Goal: Information Seeking & Learning: Compare options

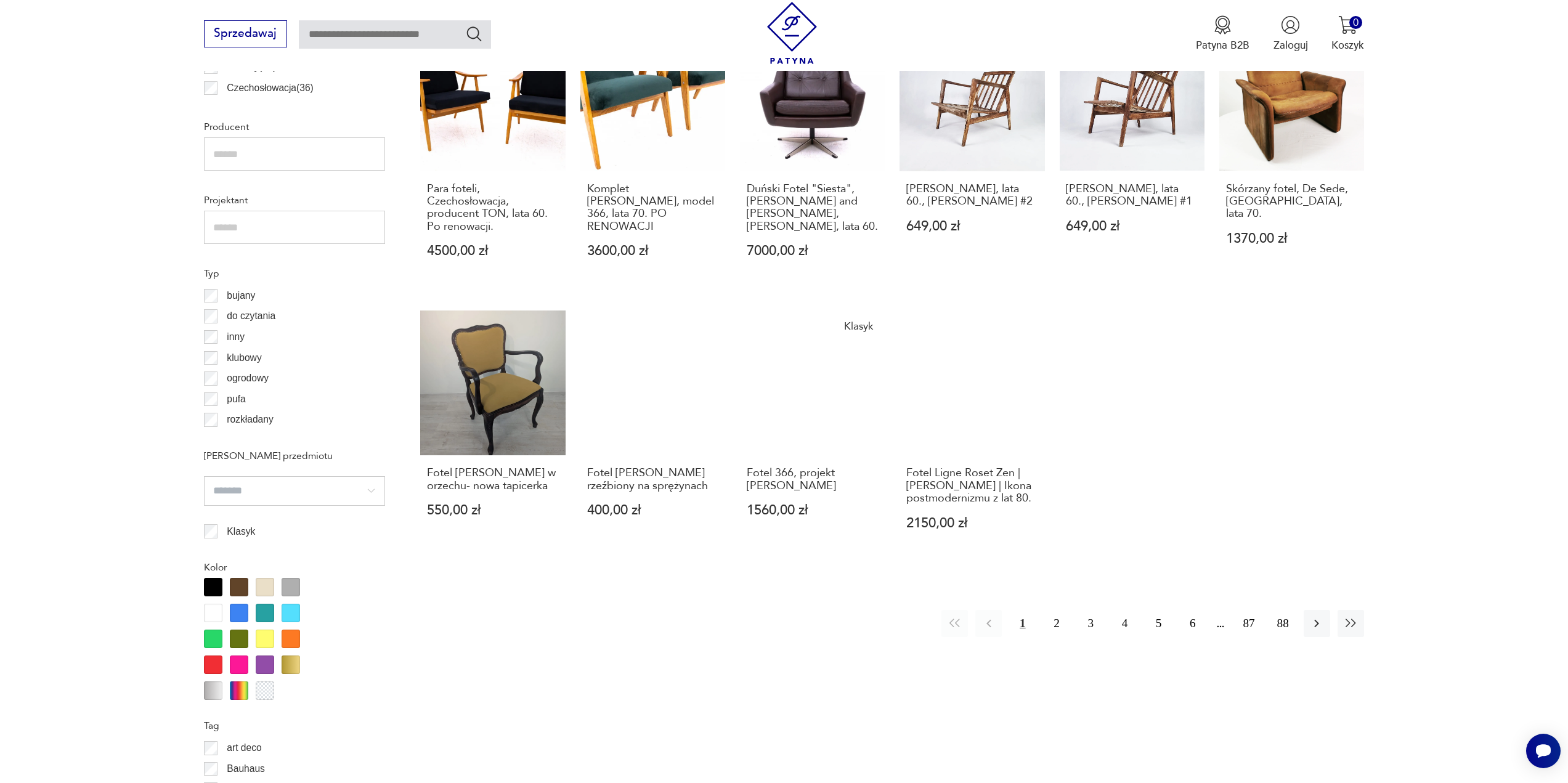
scroll to position [903, 0]
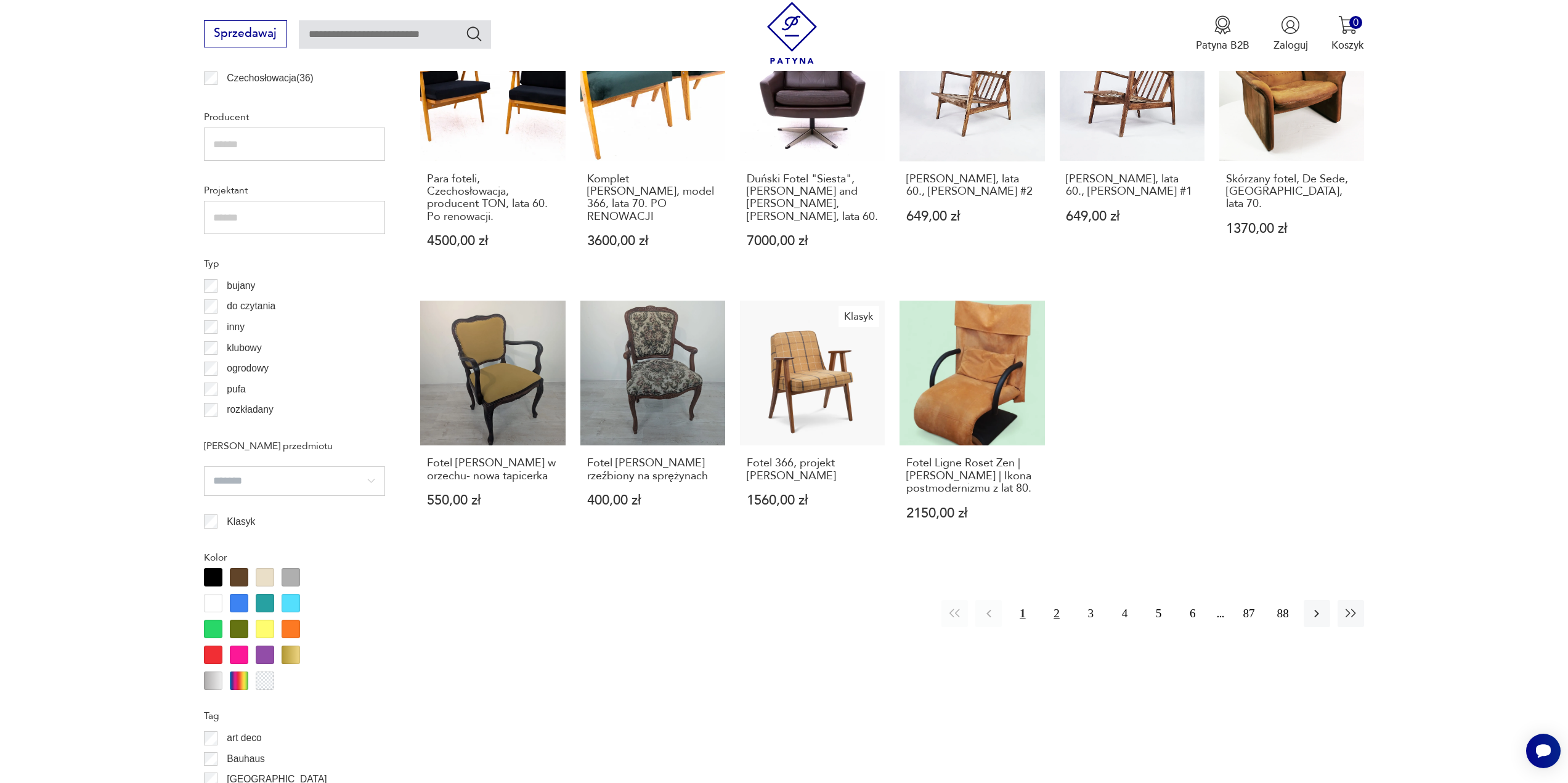
click at [1055, 600] on button "2" at bounding box center [1056, 613] width 26 height 26
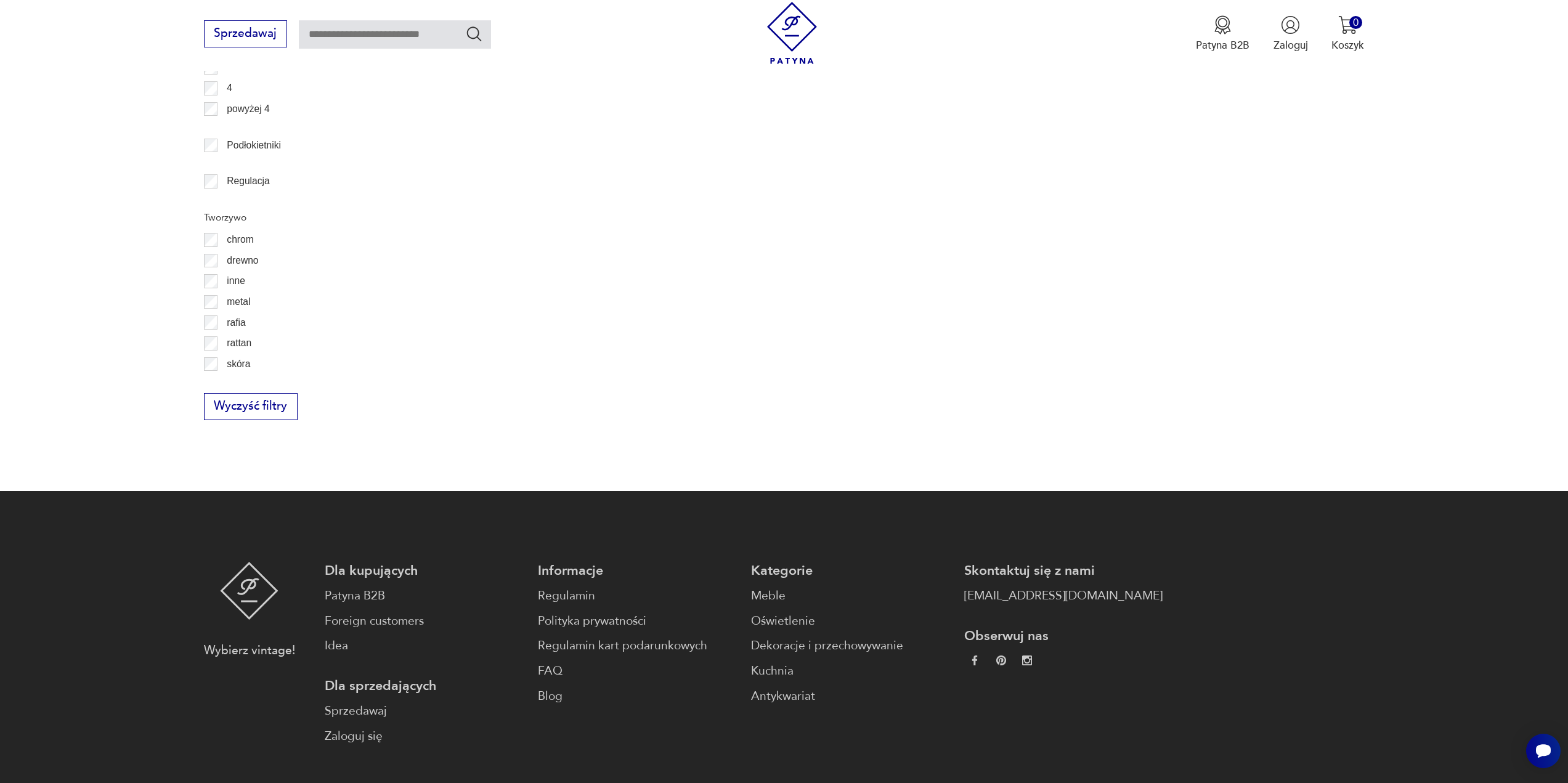
scroll to position [1967, 0]
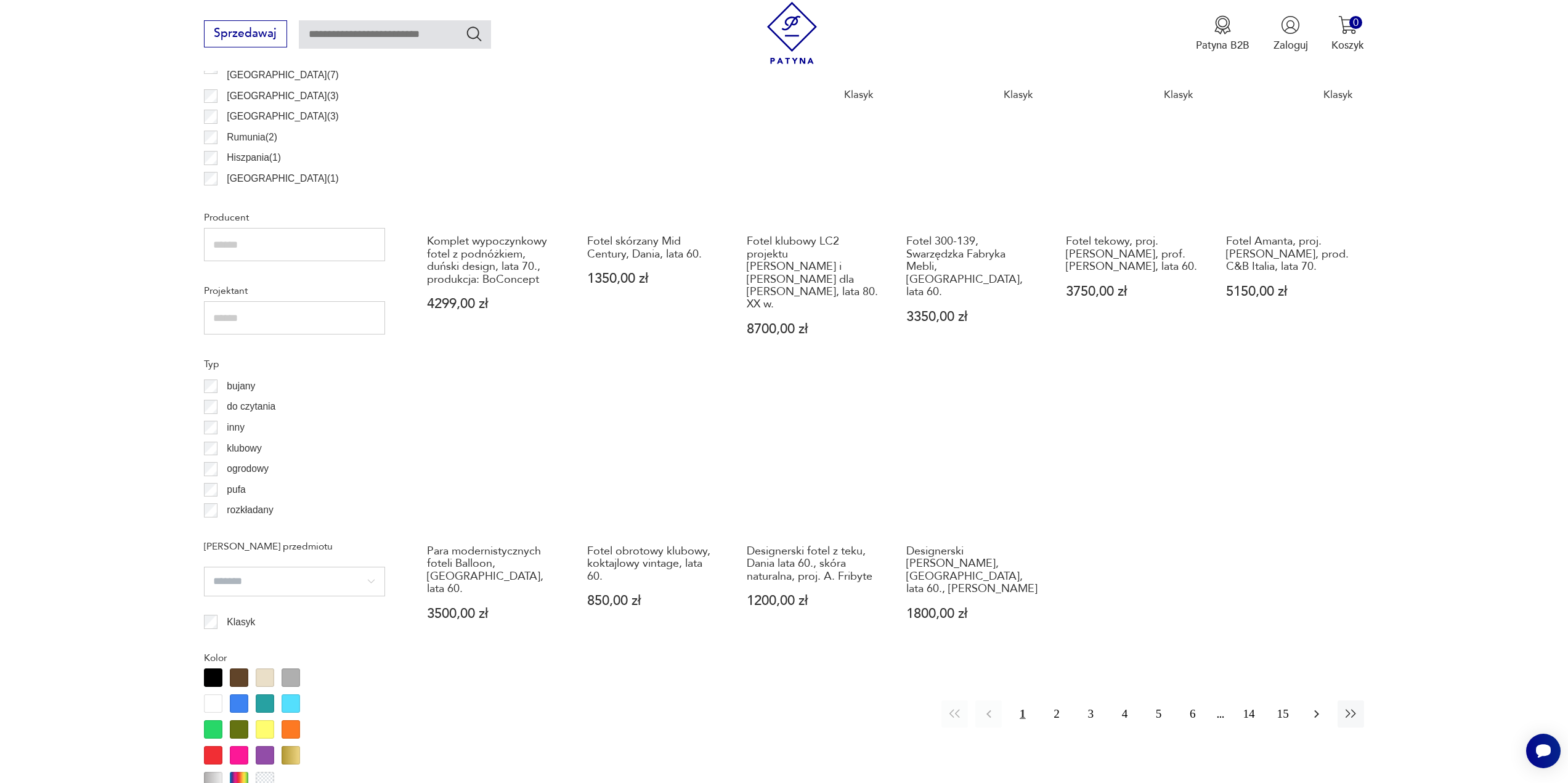
scroll to position [797, 0]
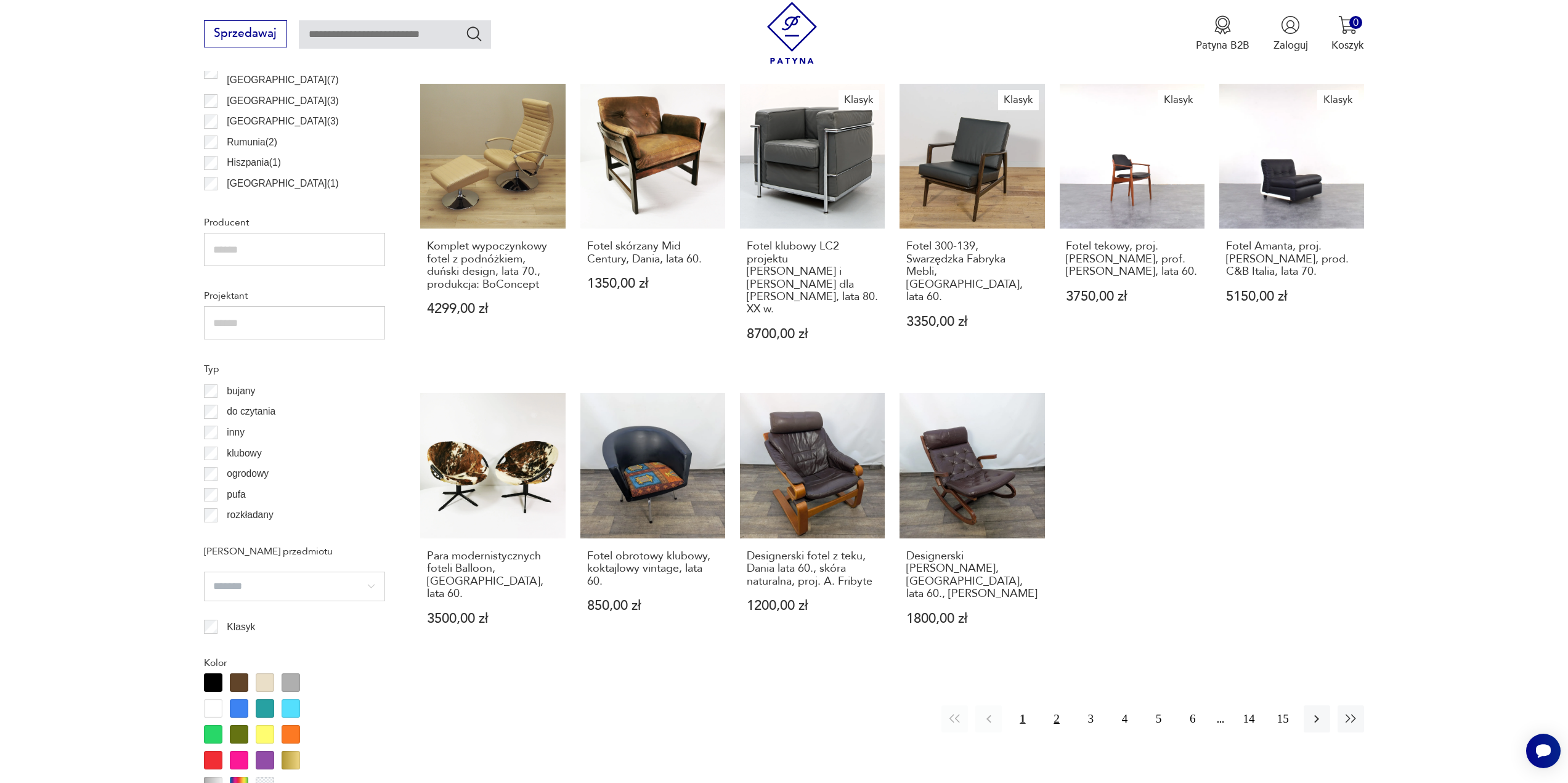
click at [1055, 705] on button "2" at bounding box center [1056, 718] width 26 height 26
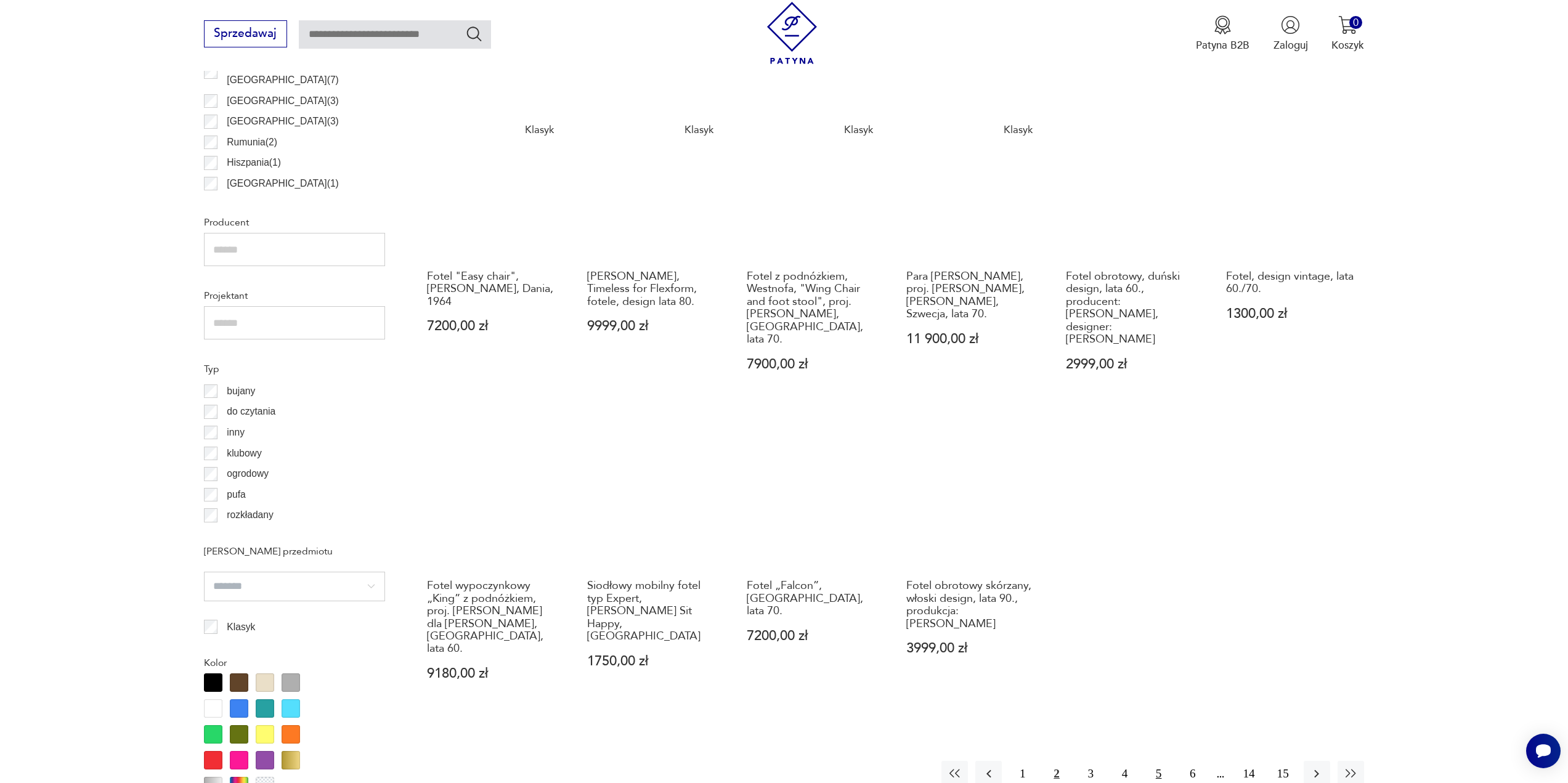
scroll to position [920, 0]
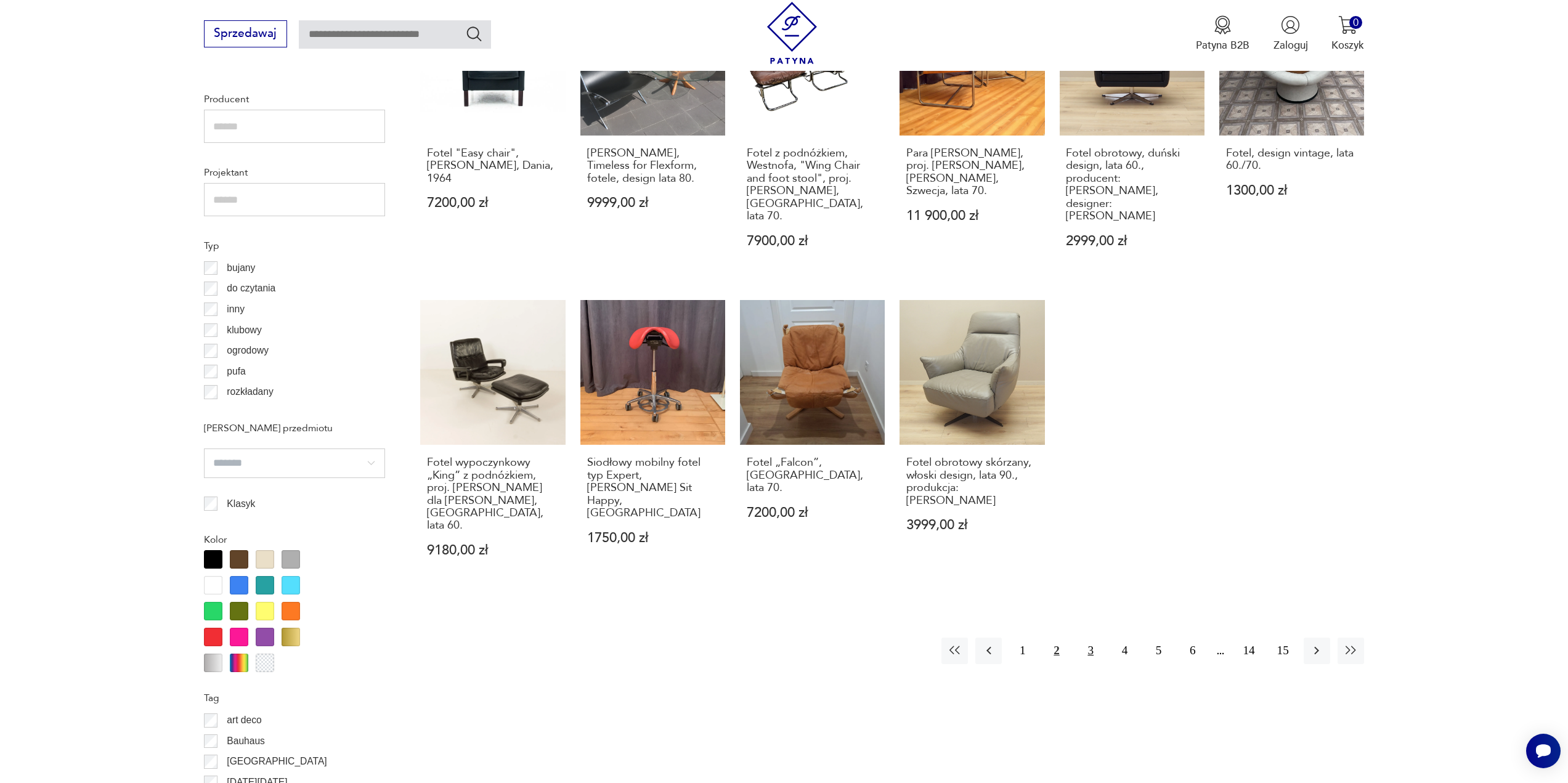
click at [1093, 638] on button "3" at bounding box center [1091, 651] width 26 height 26
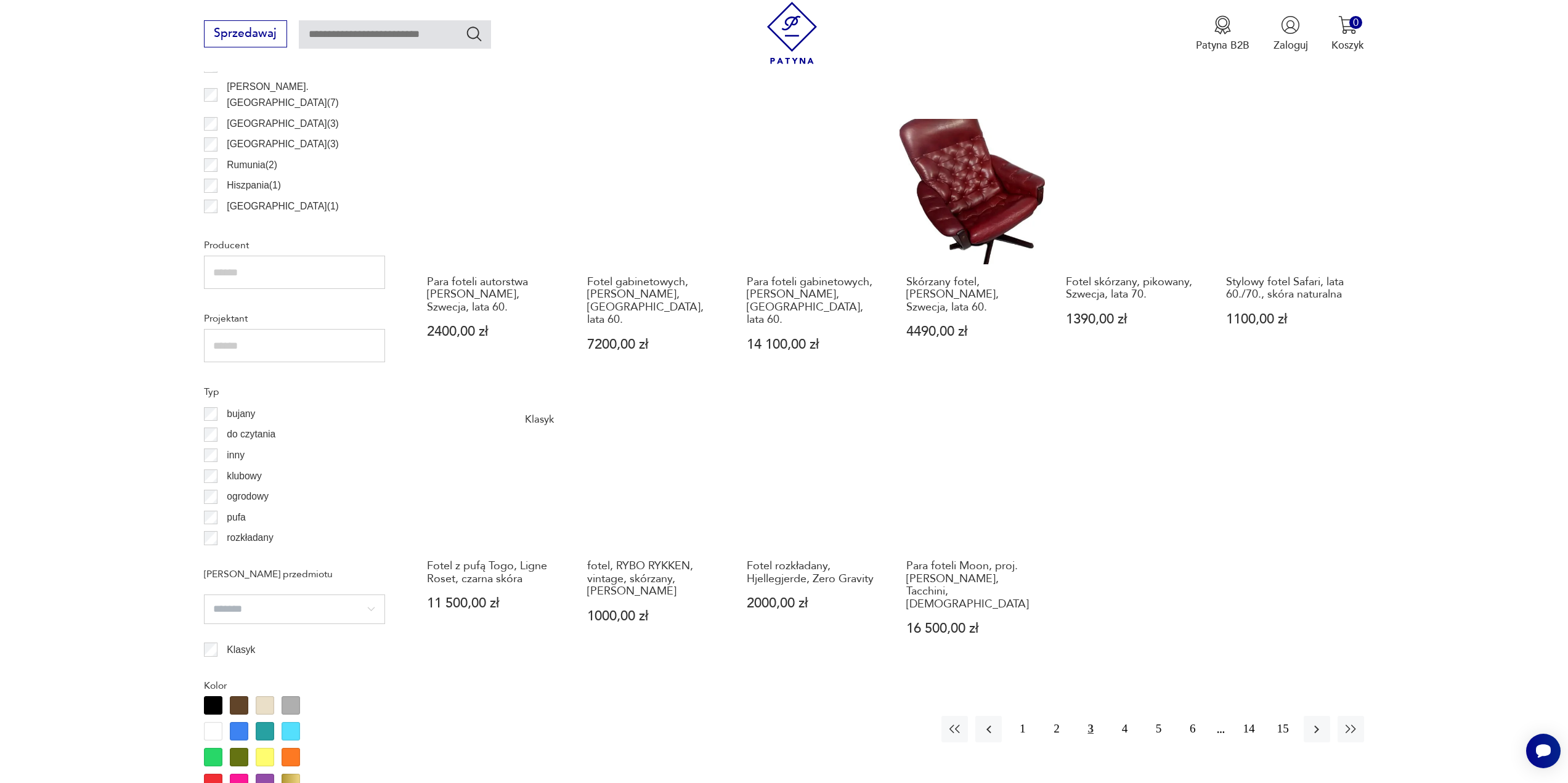
scroll to position [1044, 0]
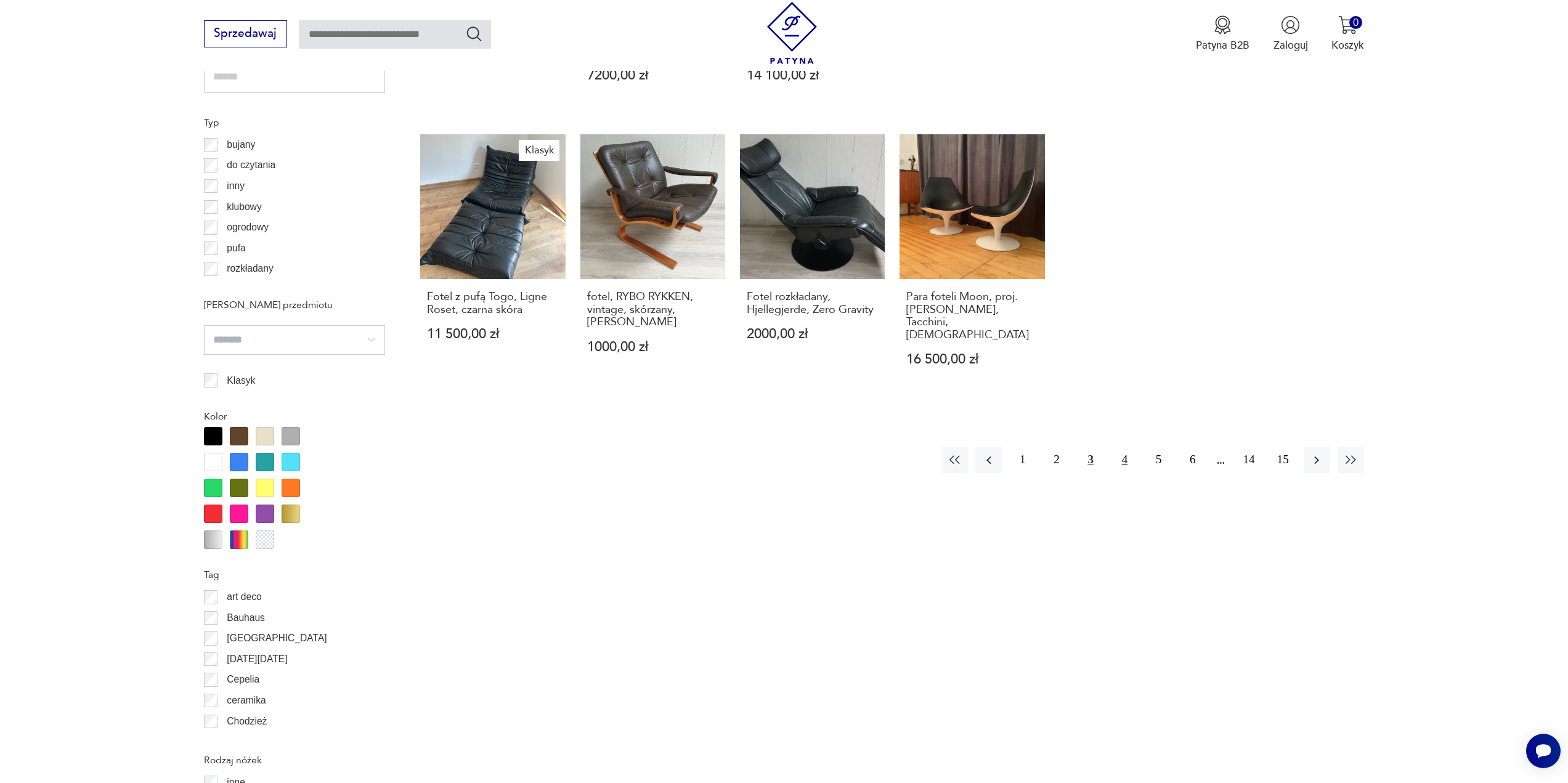
click at [1121, 446] on button "4" at bounding box center [1124, 460] width 26 height 26
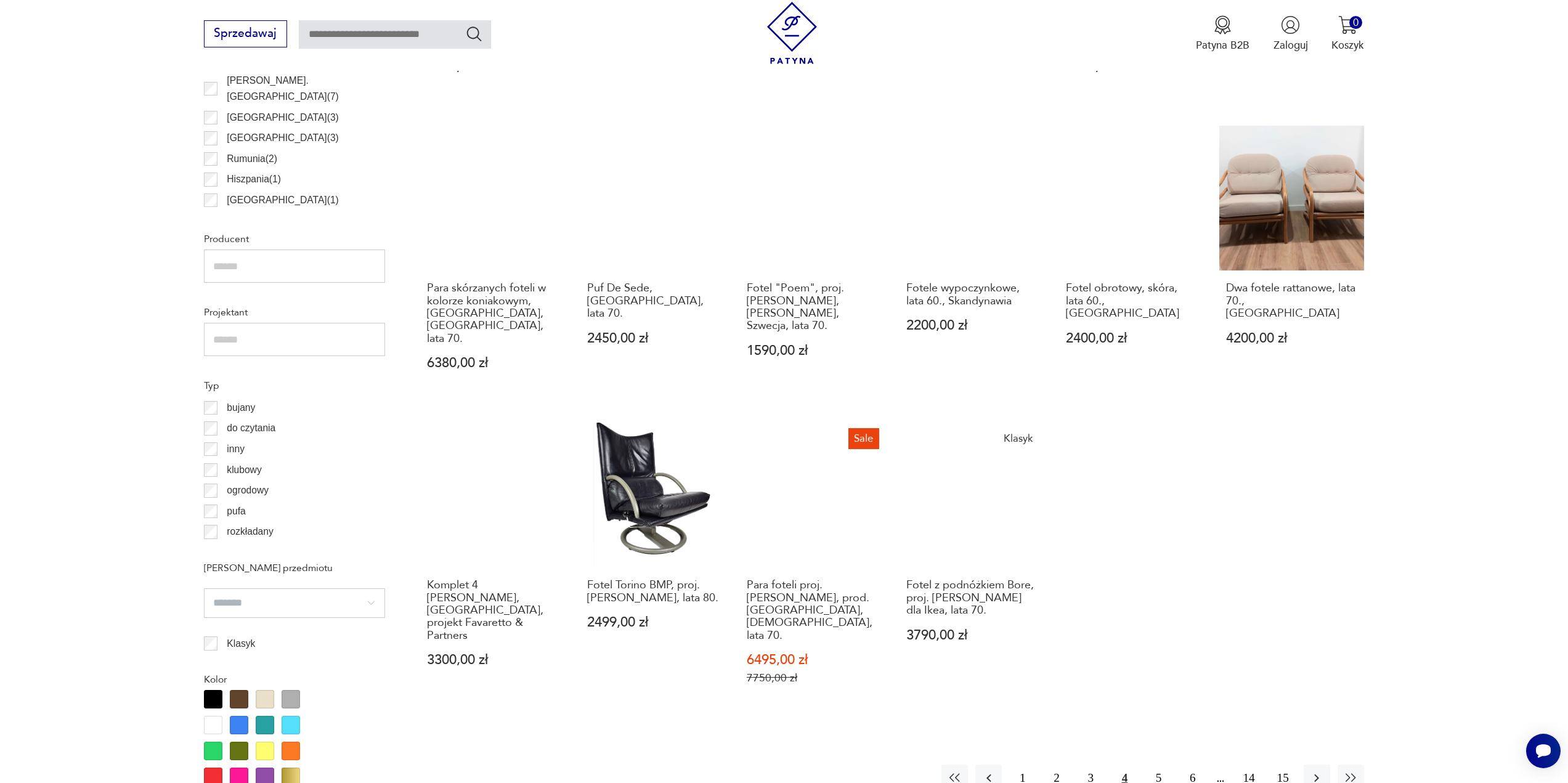
scroll to position [797, 0]
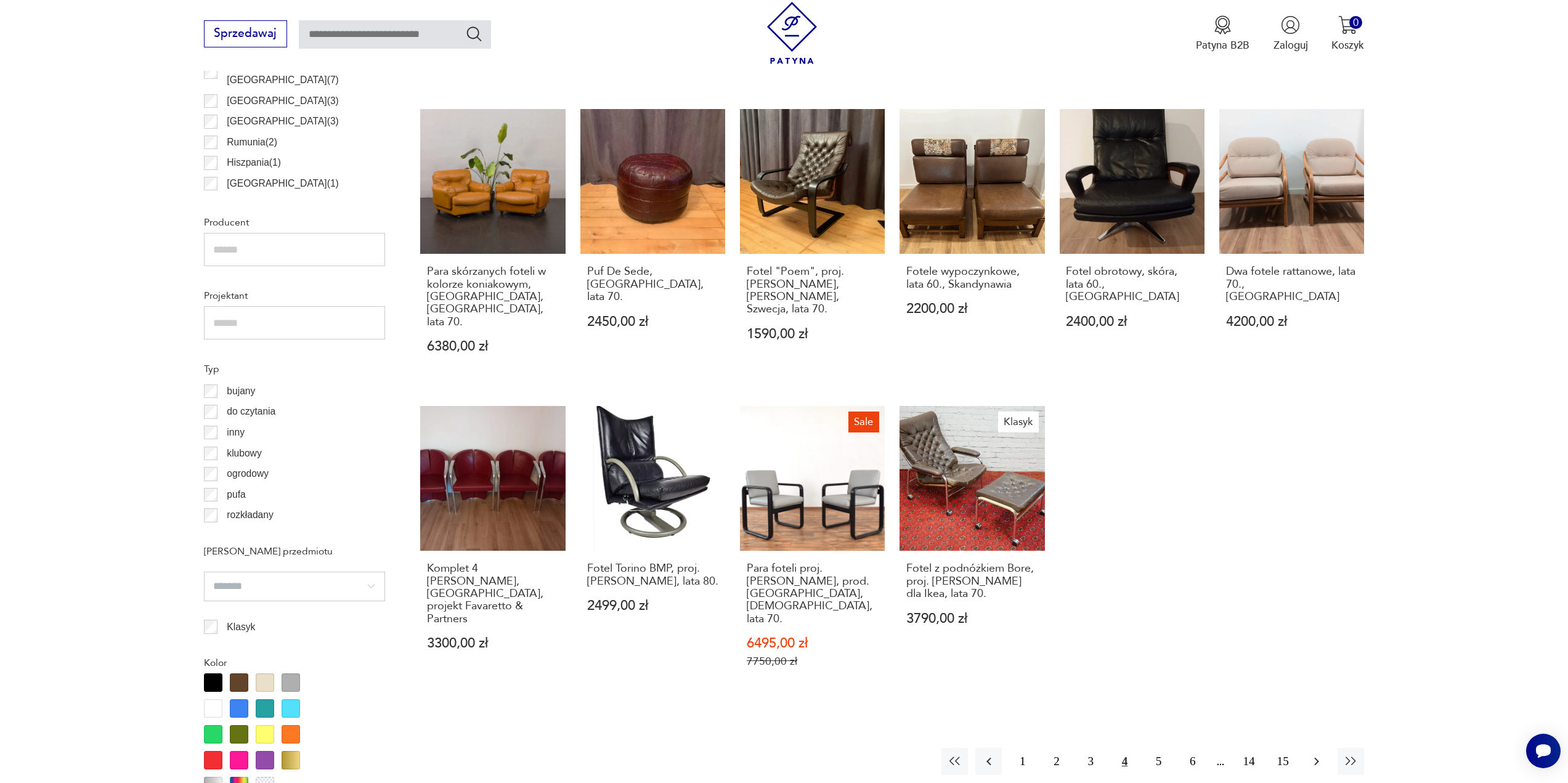
click at [1319, 754] on icon "button" at bounding box center [1317, 761] width 15 height 15
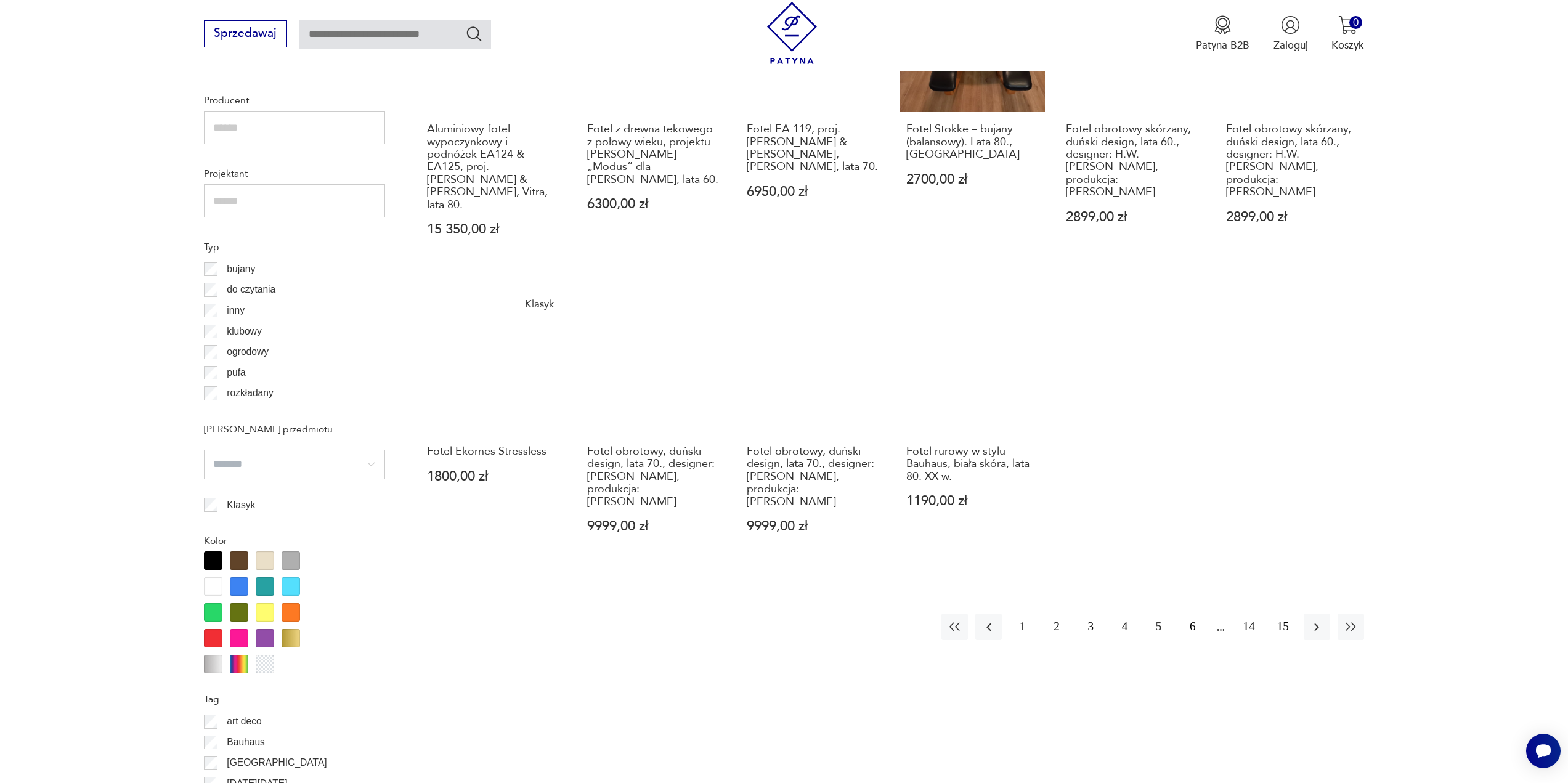
scroll to position [982, 0]
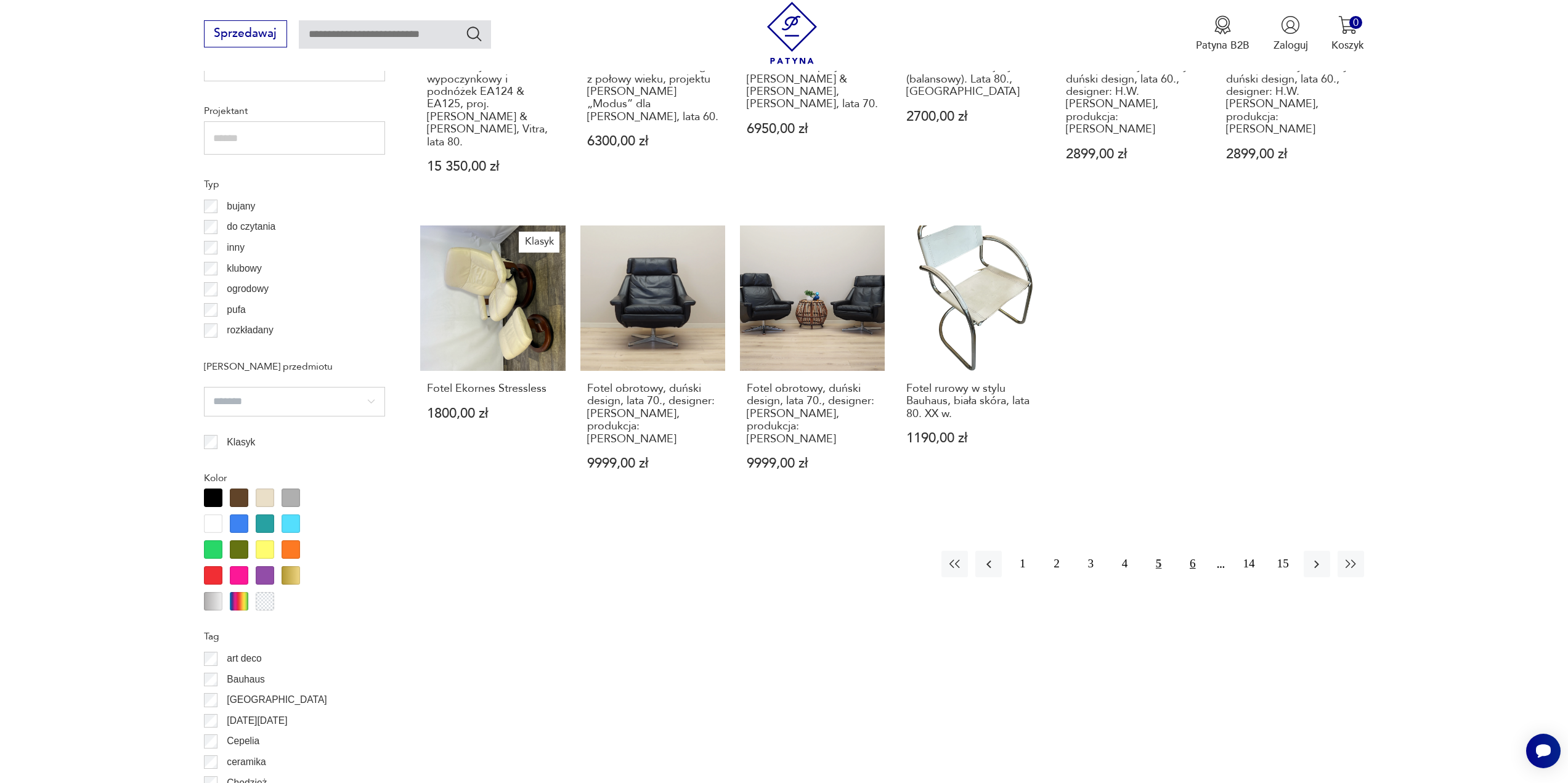
click at [1190, 551] on button "6" at bounding box center [1192, 564] width 26 height 26
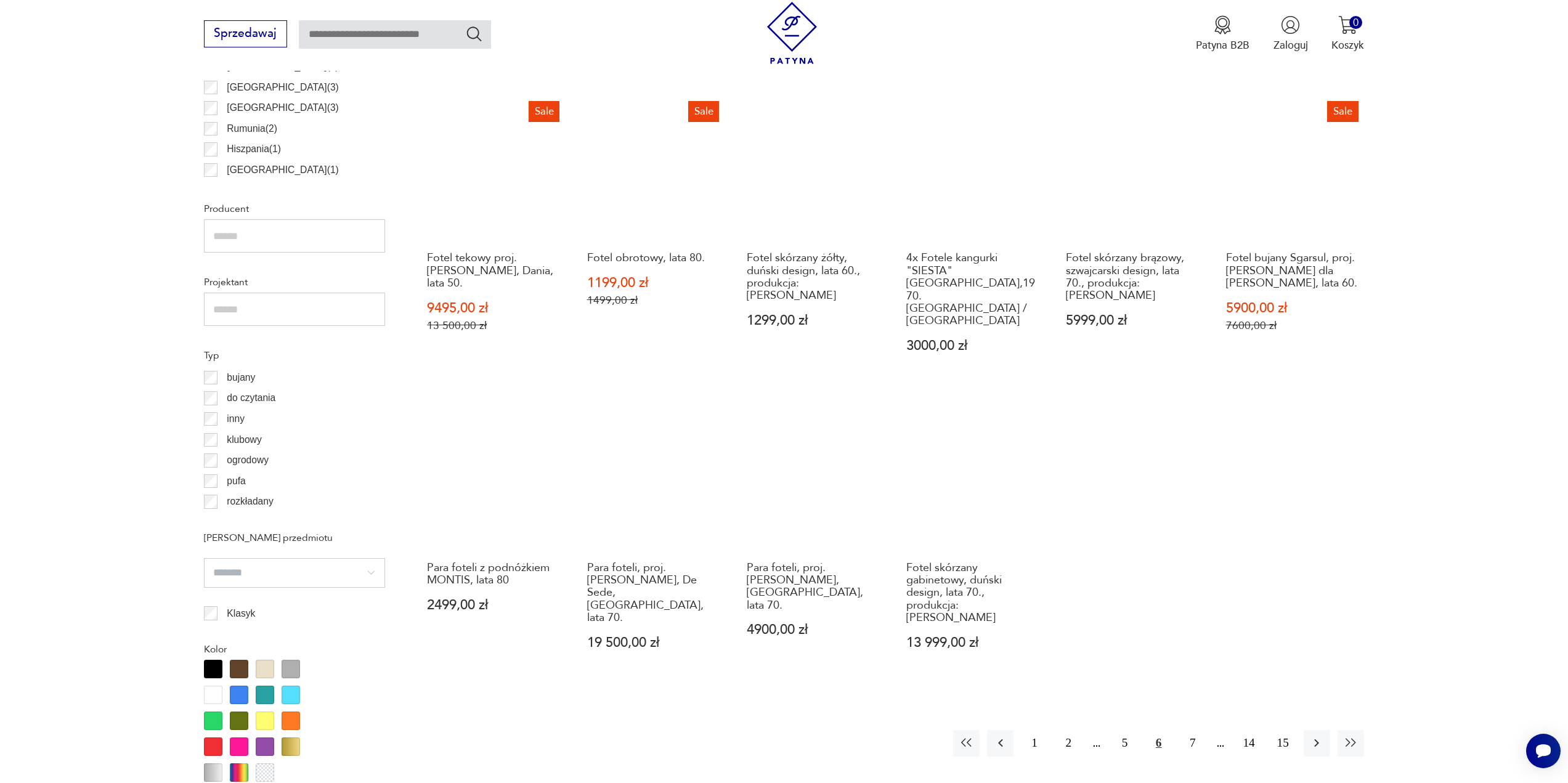
scroll to position [920, 0]
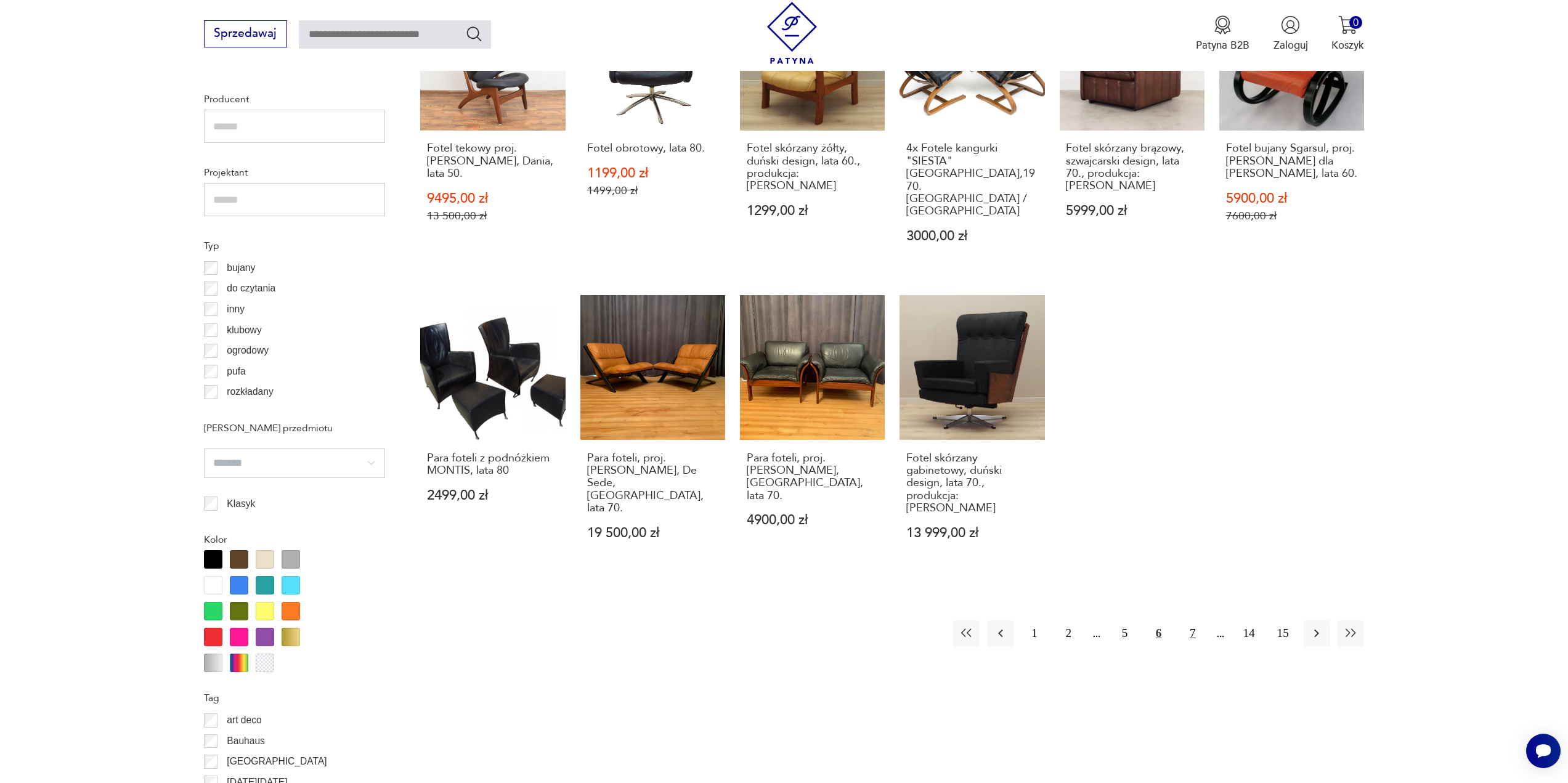
click at [1189, 621] on button "7" at bounding box center [1192, 634] width 26 height 26
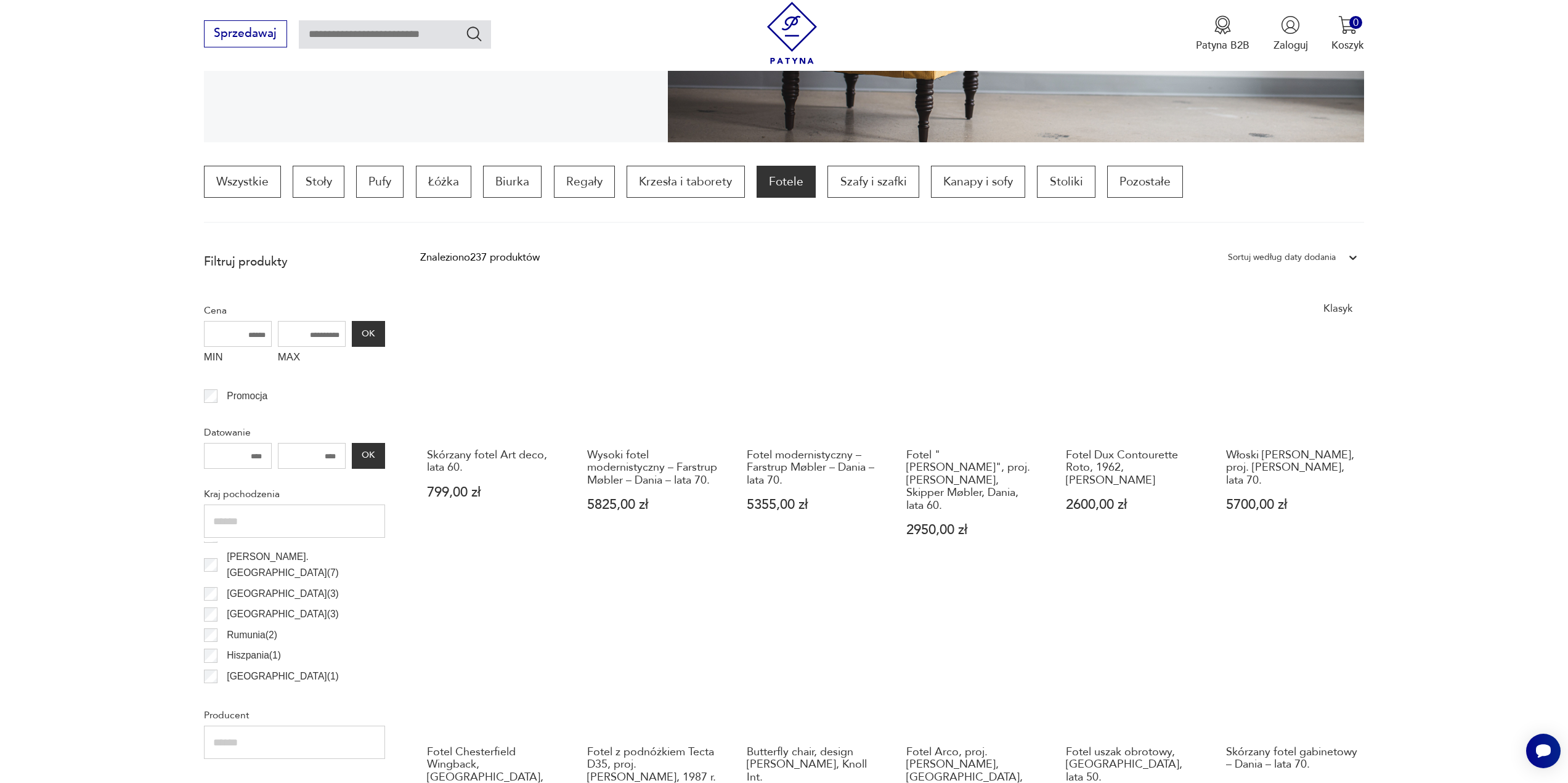
scroll to position [243, 0]
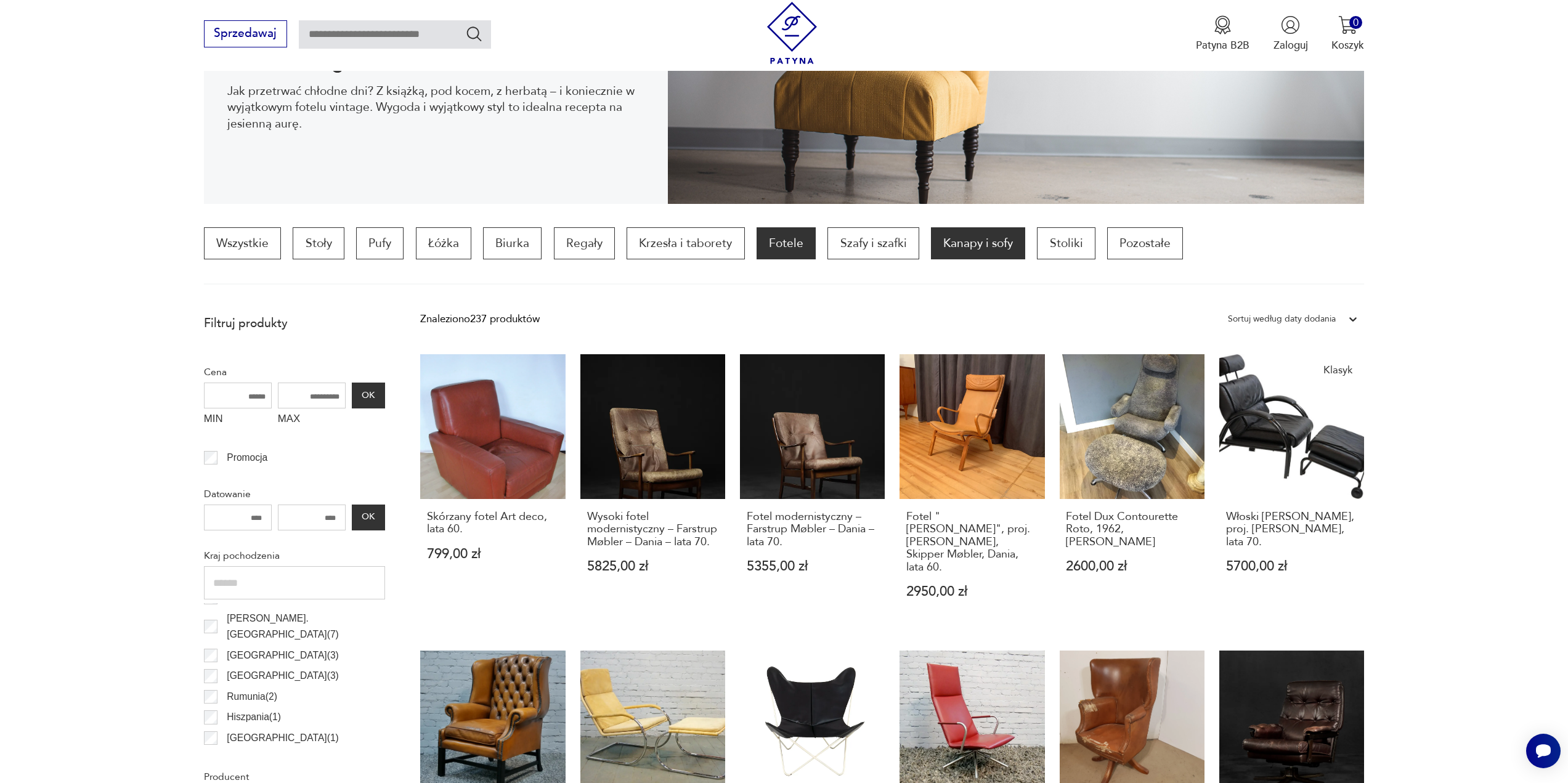
click at [975, 243] on p "Kanapy i sofy" at bounding box center [978, 243] width 94 height 32
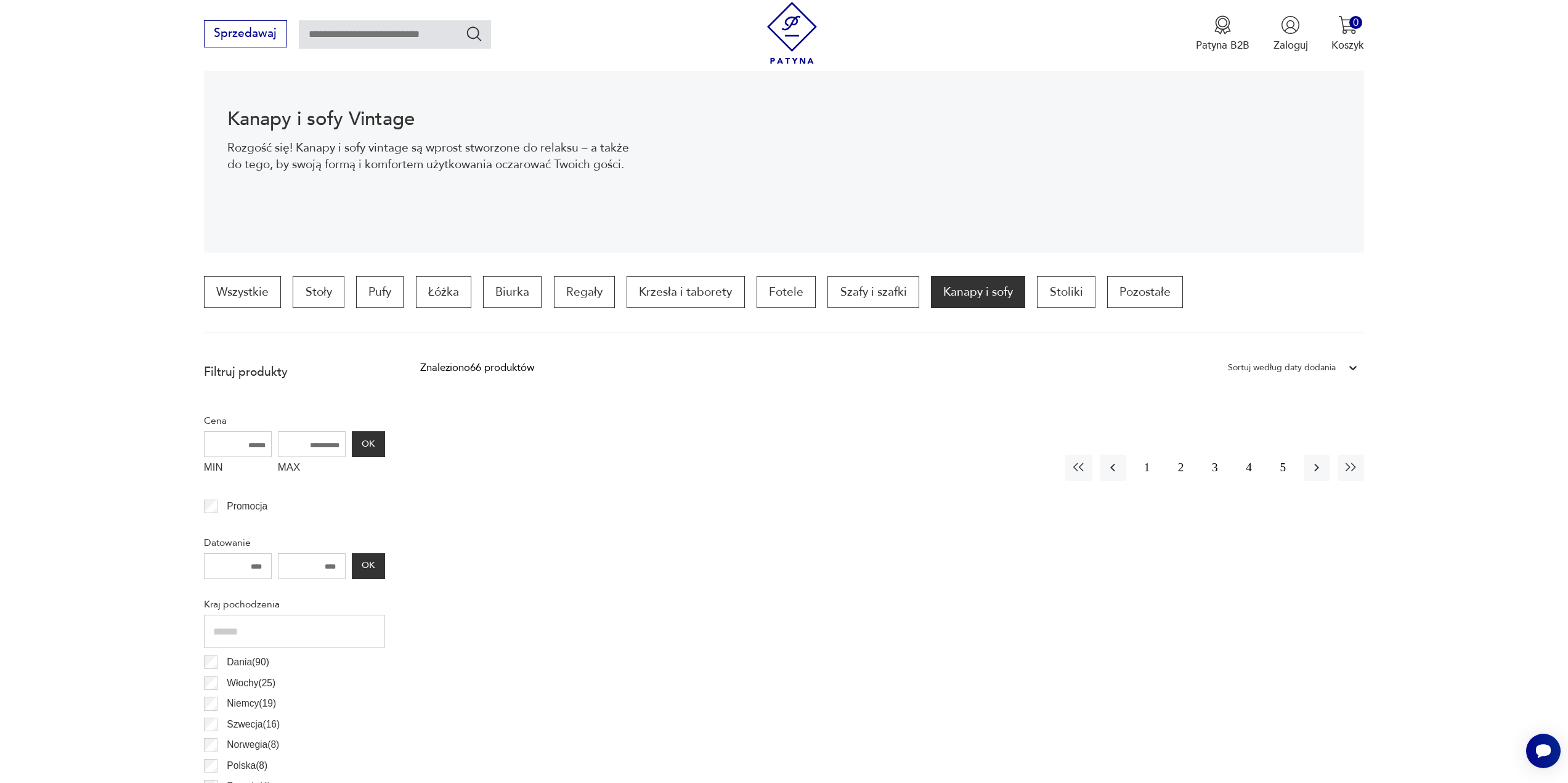
scroll to position [181, 0]
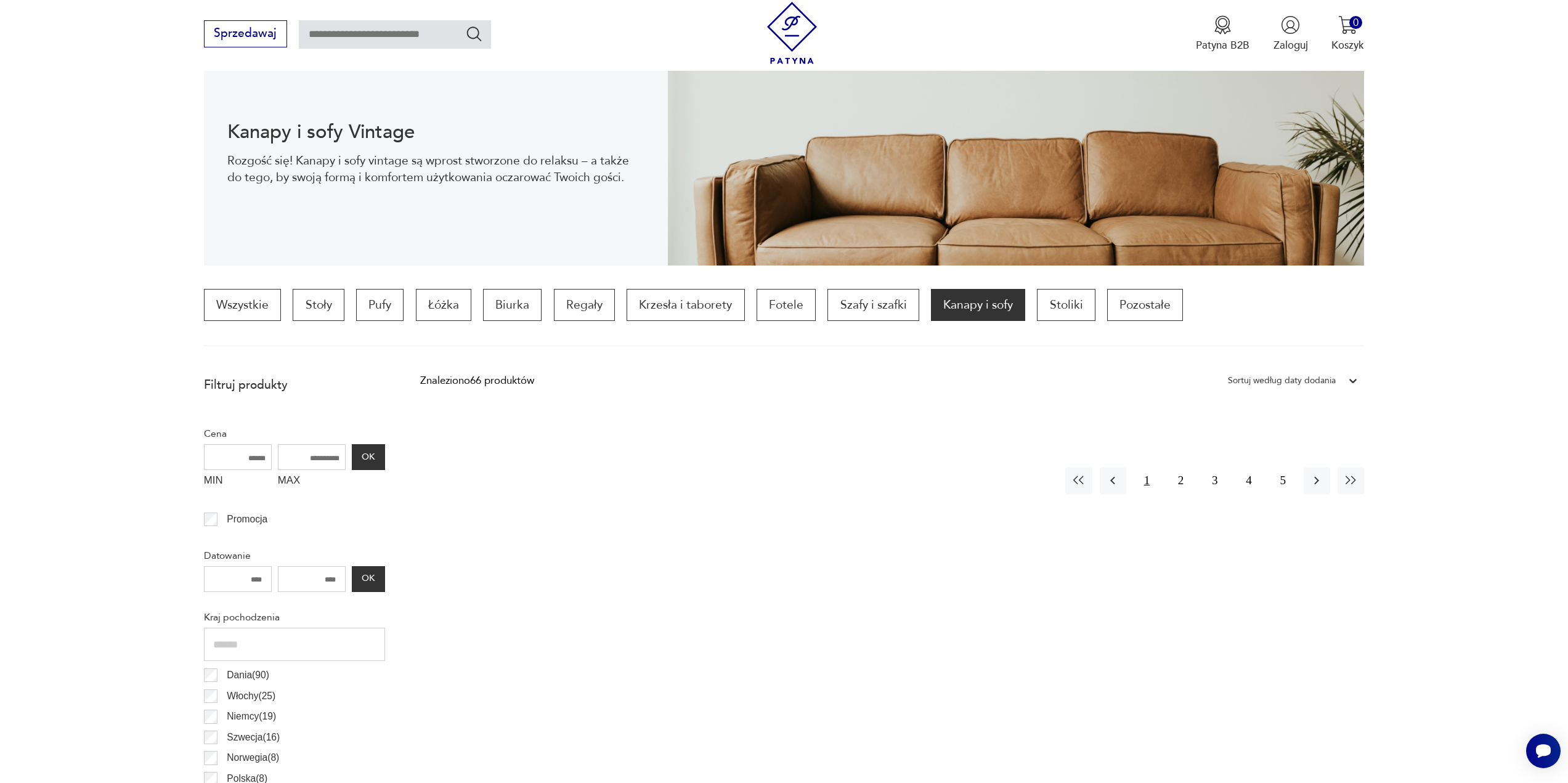
click at [1144, 477] on button "1" at bounding box center [1146, 481] width 26 height 26
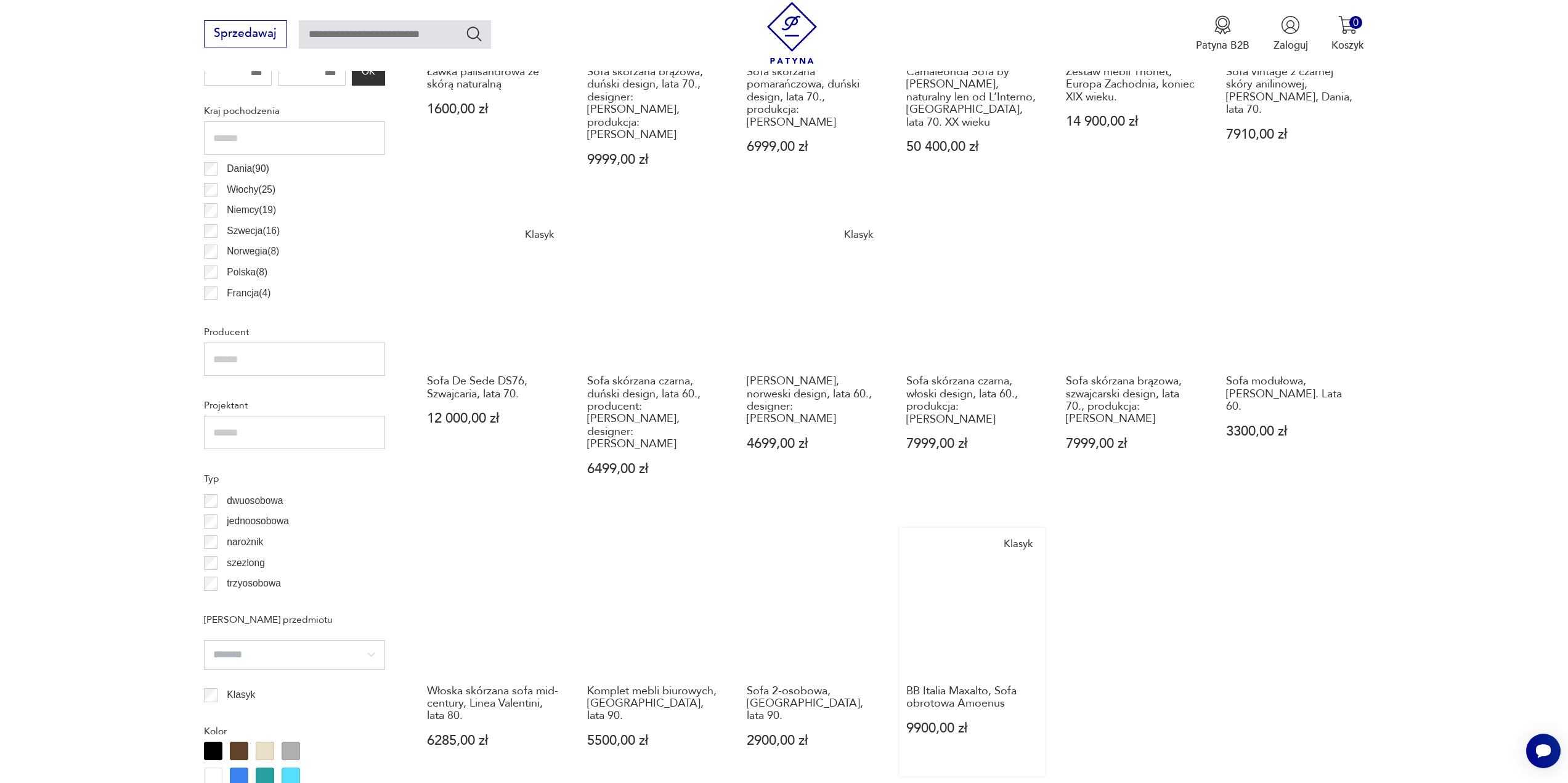
scroll to position [797, 0]
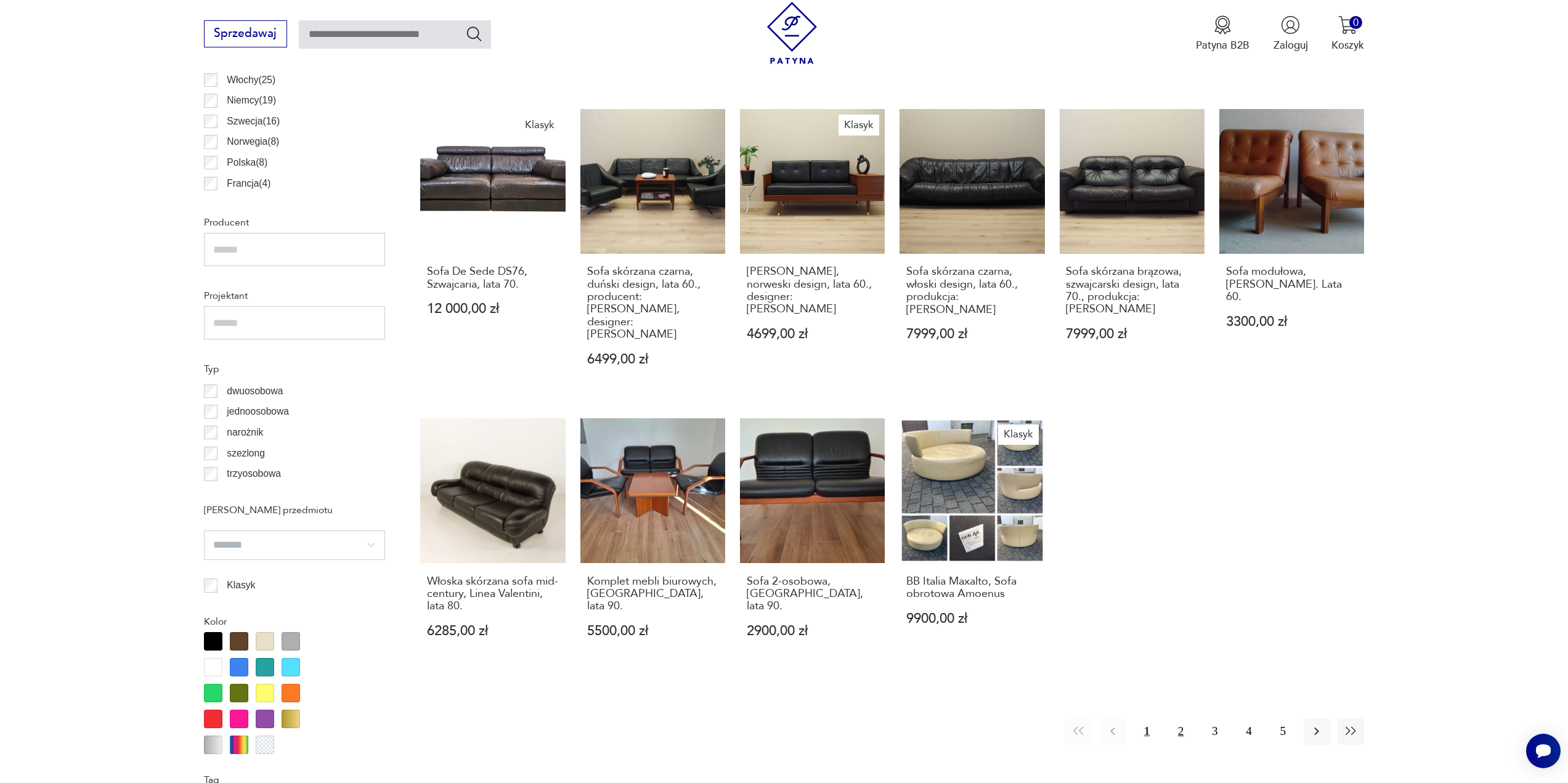
click at [1183, 718] on button "2" at bounding box center [1180, 731] width 26 height 26
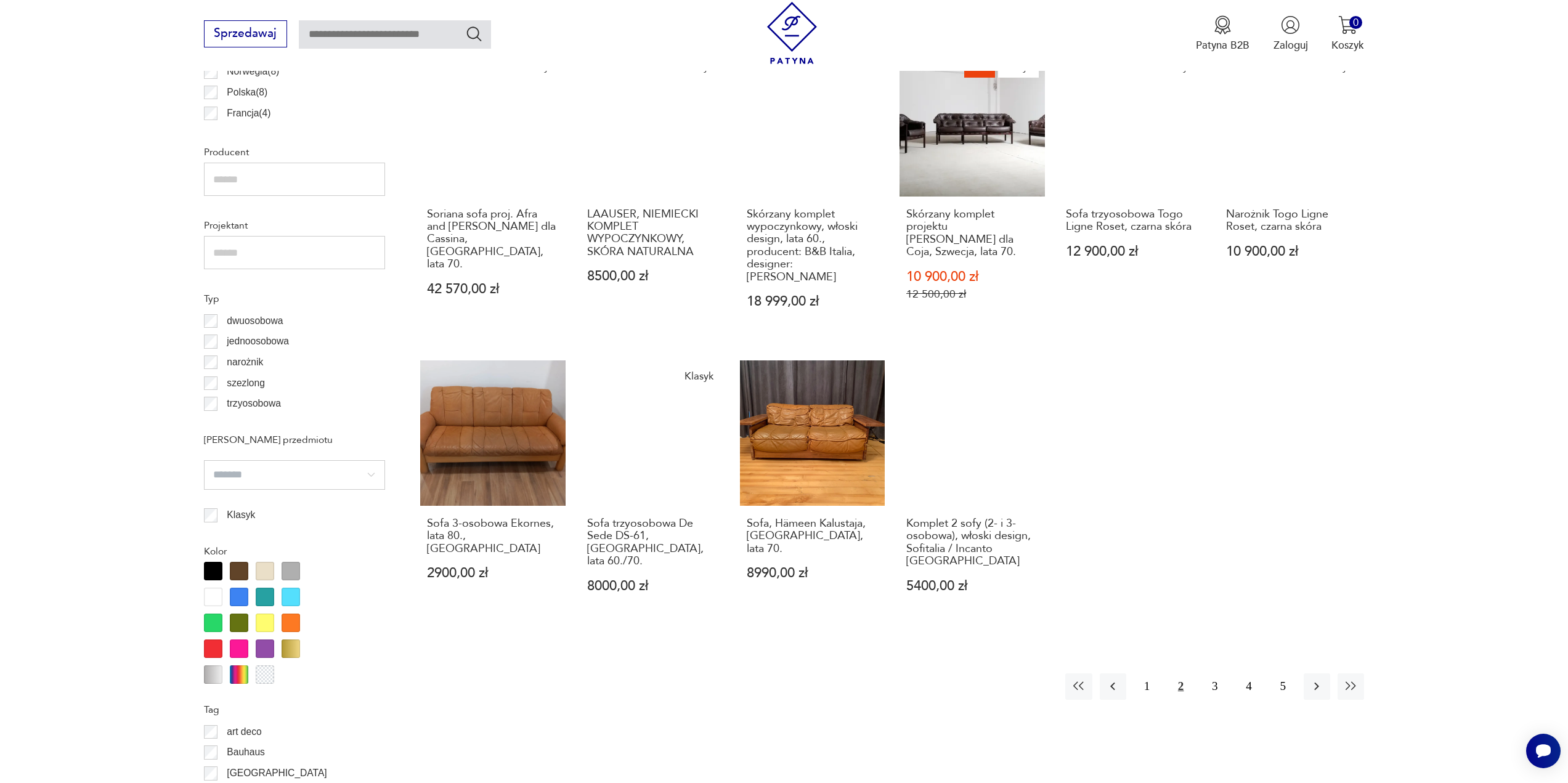
scroll to position [920, 0]
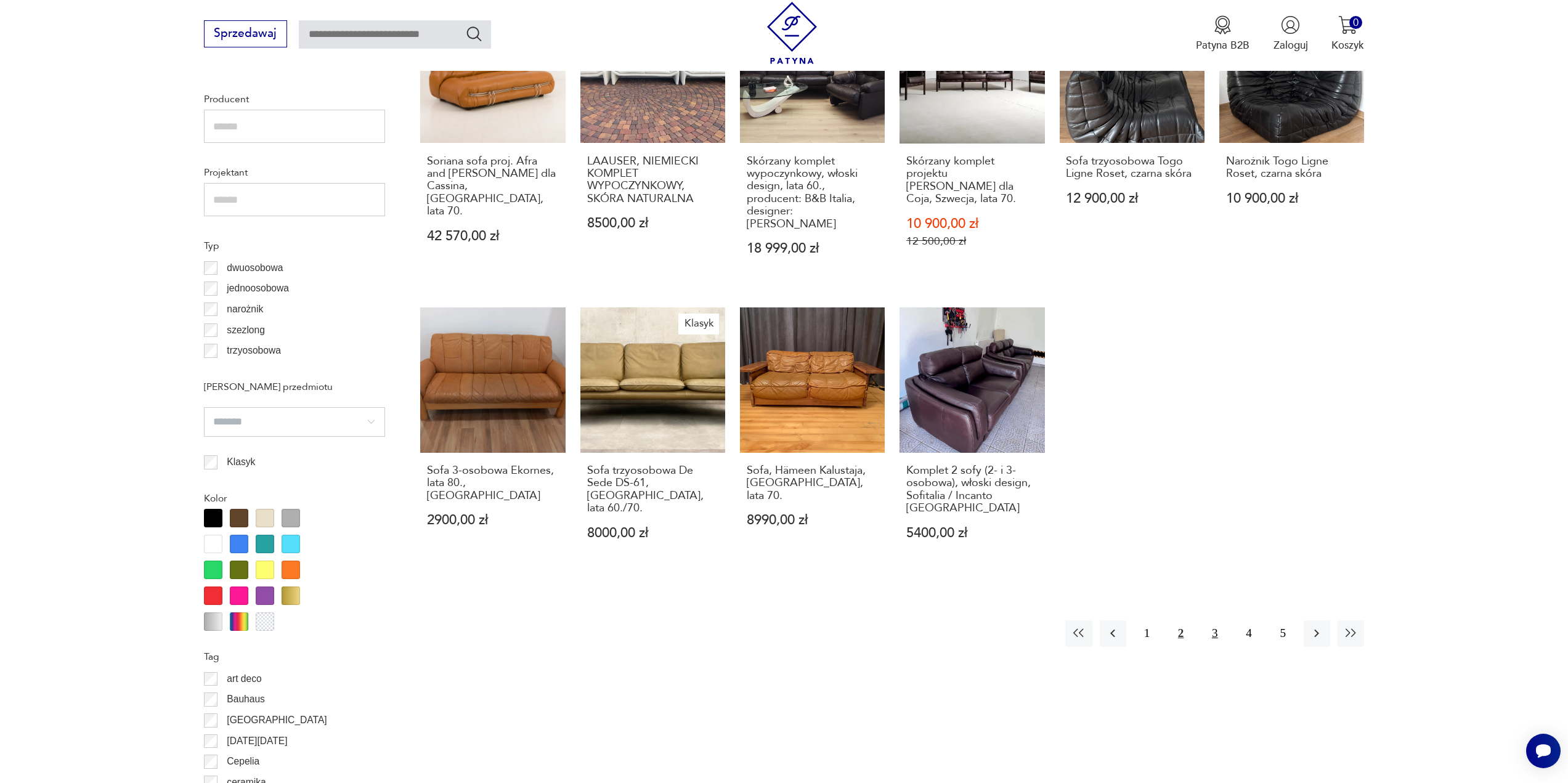
click at [1211, 621] on button "3" at bounding box center [1214, 634] width 26 height 26
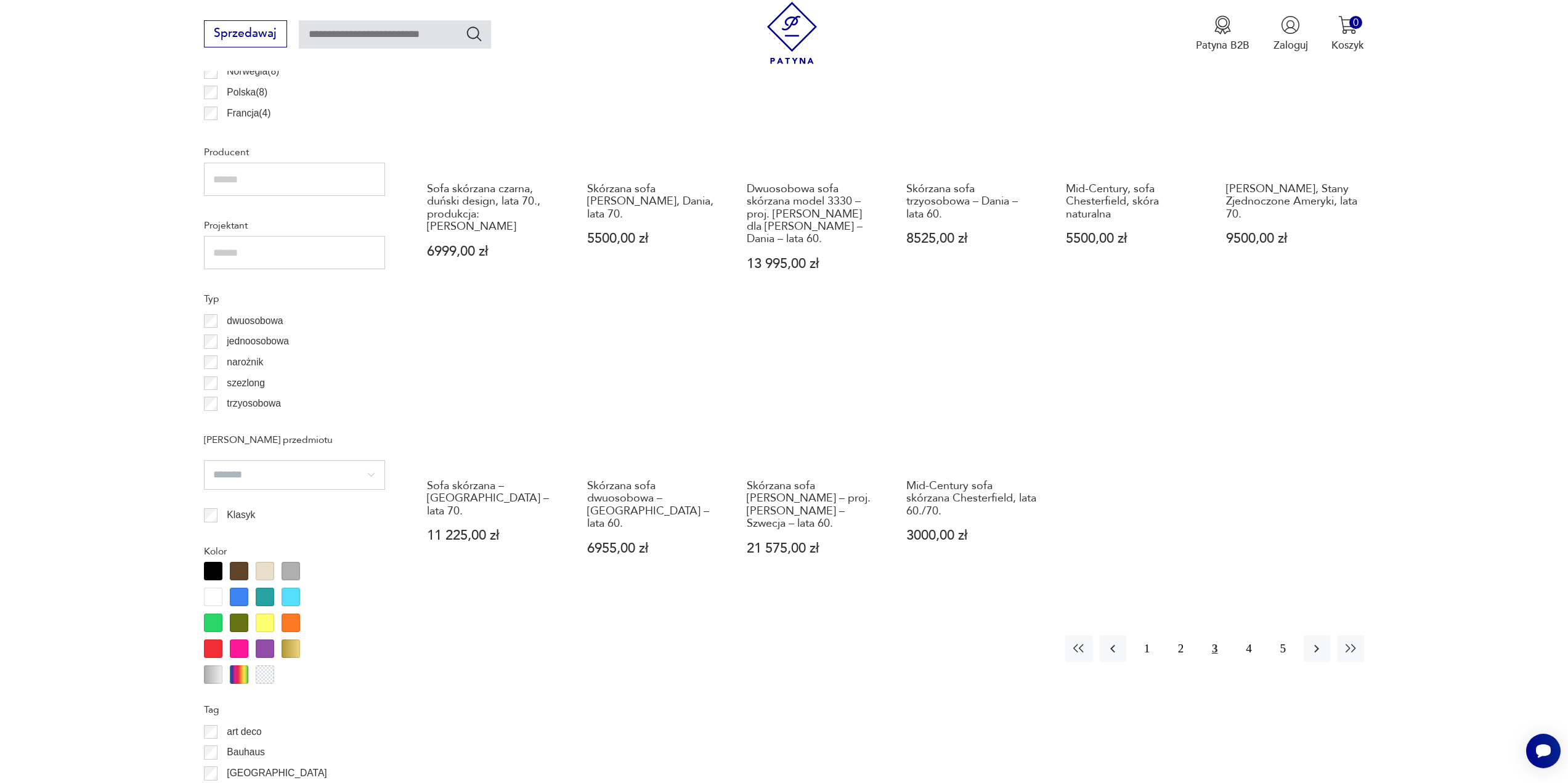
scroll to position [982, 0]
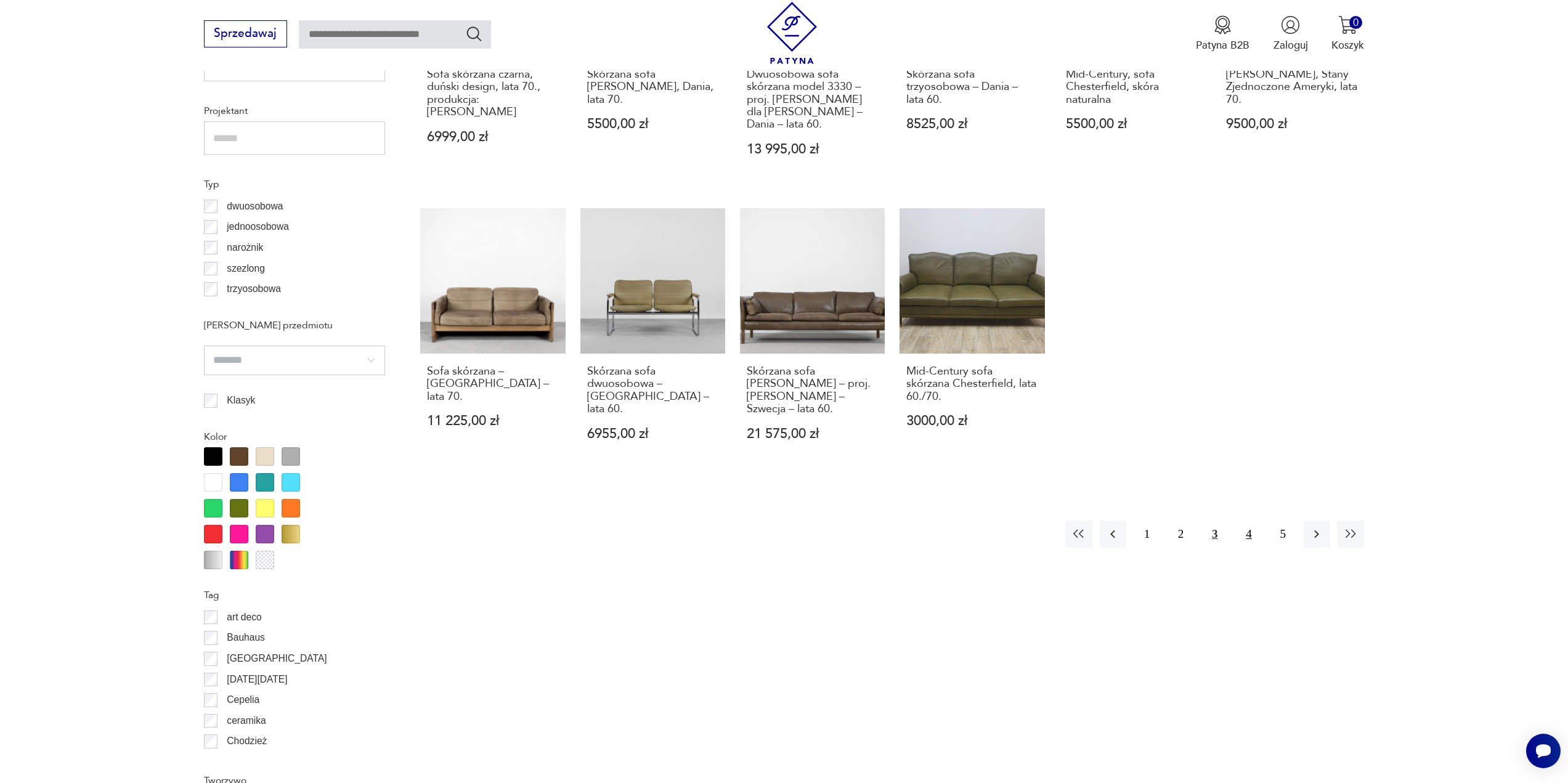
click at [1249, 520] on button "4" at bounding box center [1249, 534] width 26 height 26
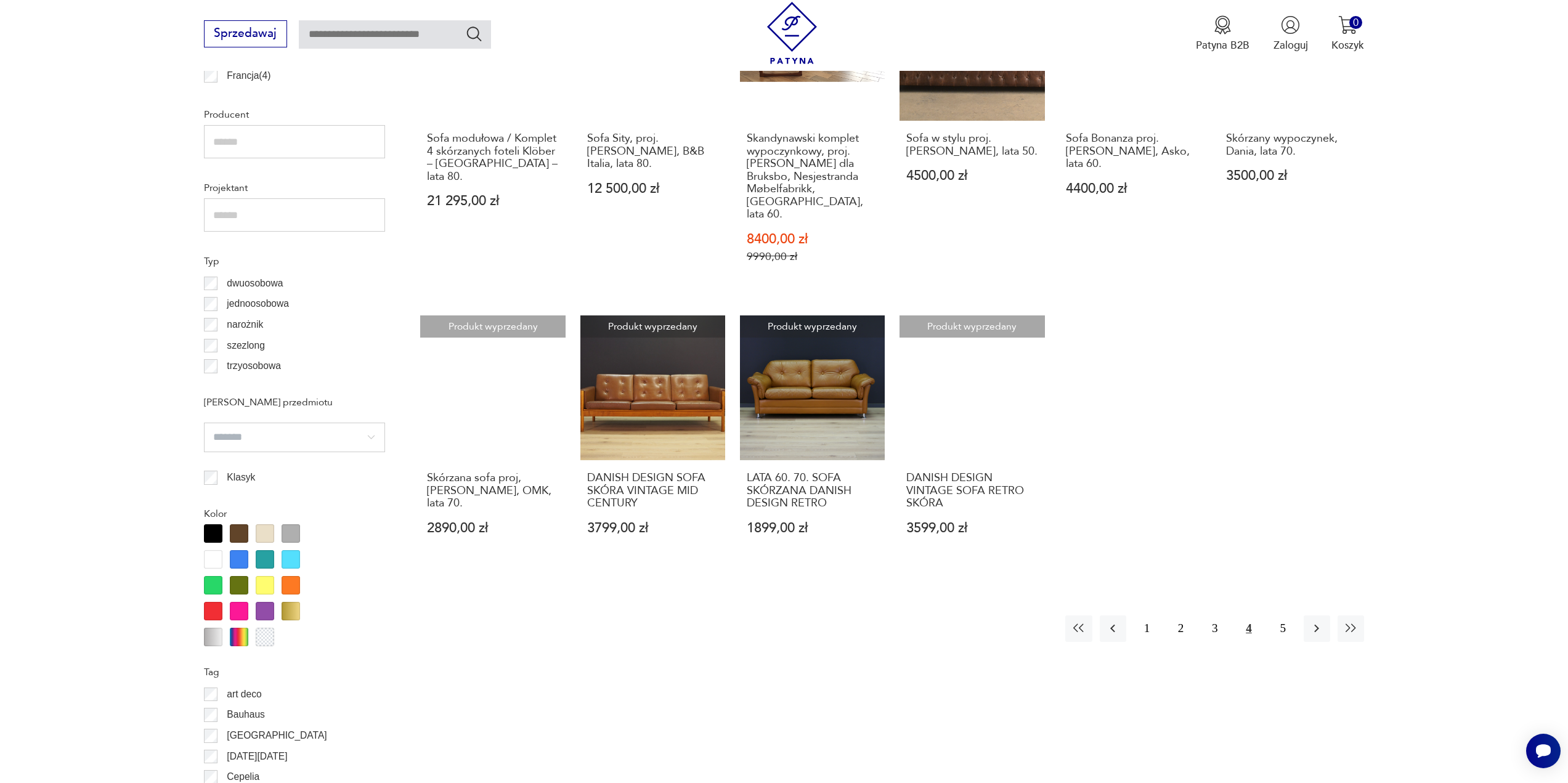
scroll to position [920, 0]
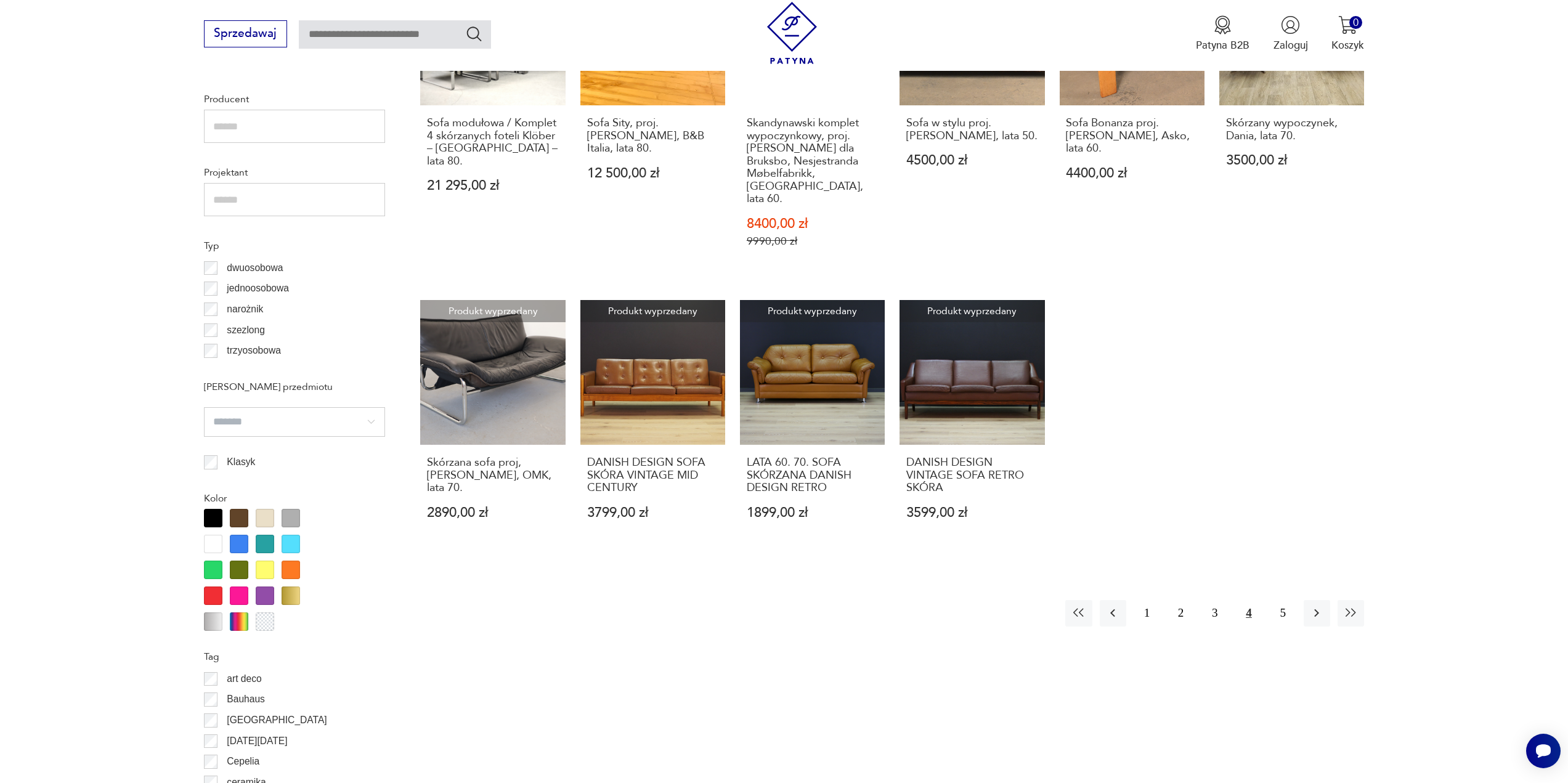
drag, startPoint x: 644, startPoint y: 448, endPoint x: 548, endPoint y: 630, distance: 205.8
click at [548, 630] on div "Znaleziono 66 produktów Filtruj Sortuj według daty dodania Sortuj według daty d…" at bounding box center [892, 355] width 944 height 1450
click at [1286, 606] on button "5" at bounding box center [1283, 613] width 26 height 26
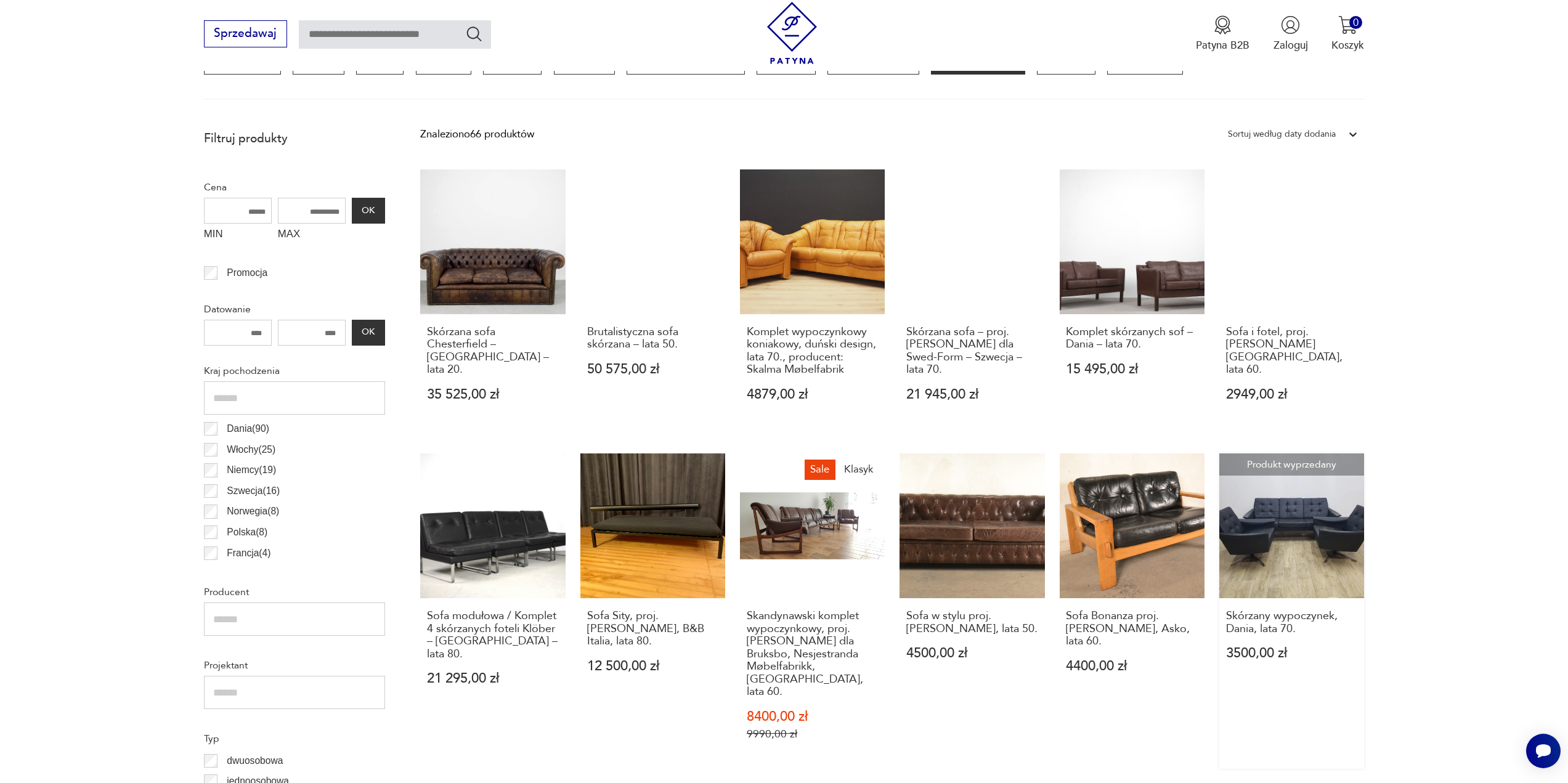
scroll to position [366, 0]
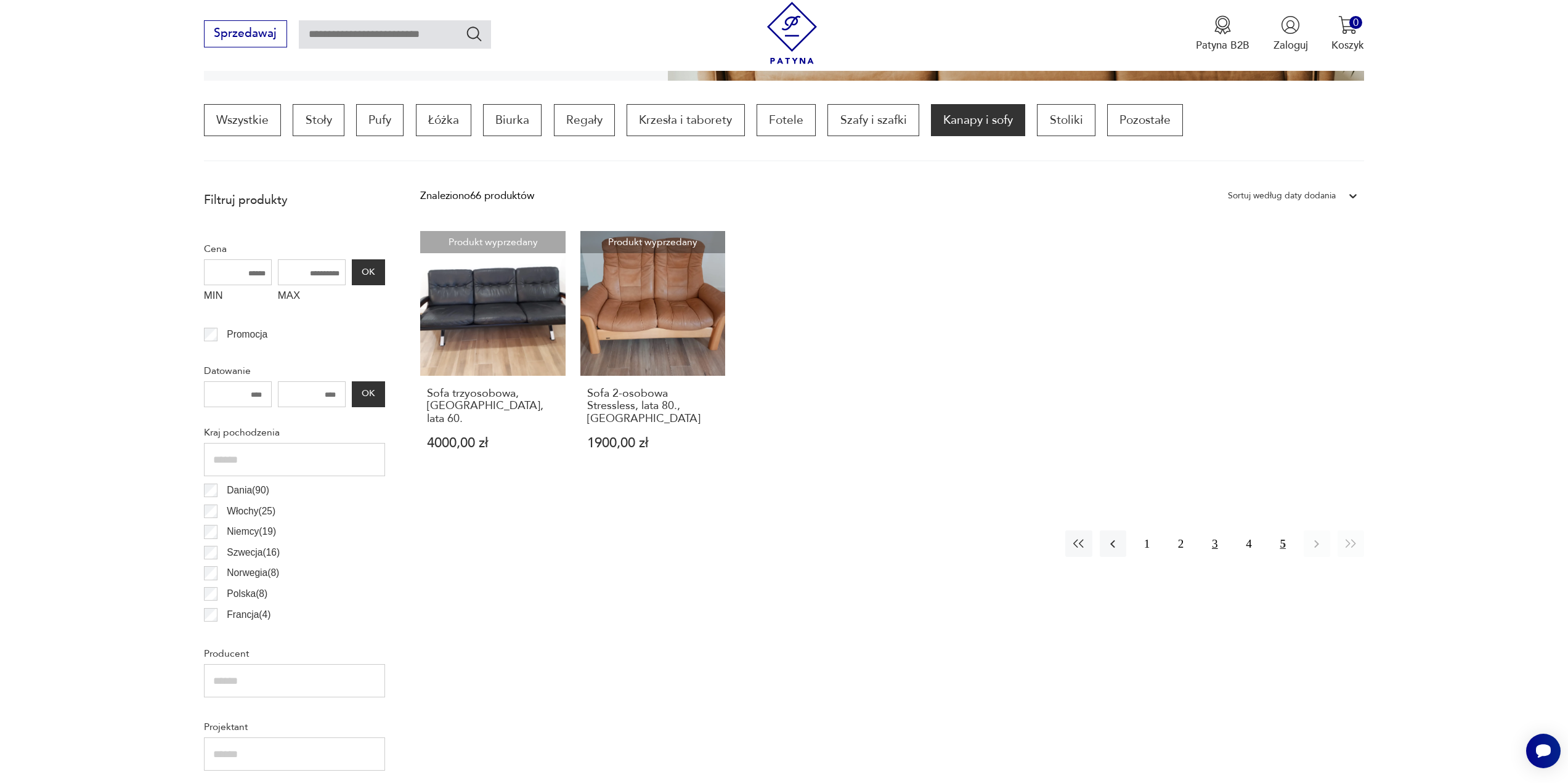
click at [1216, 545] on button "3" at bounding box center [1214, 543] width 26 height 26
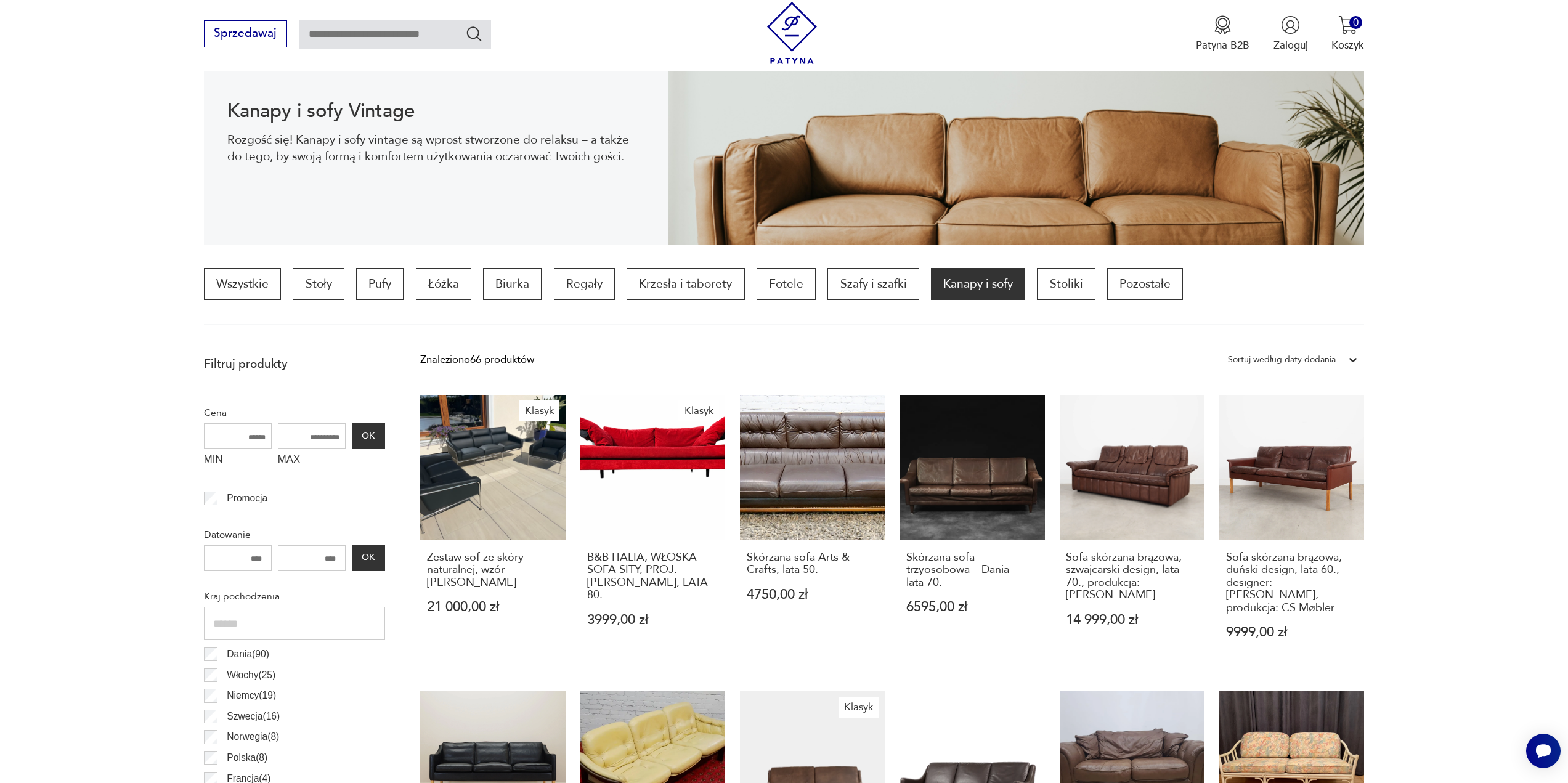
scroll to position [181, 0]
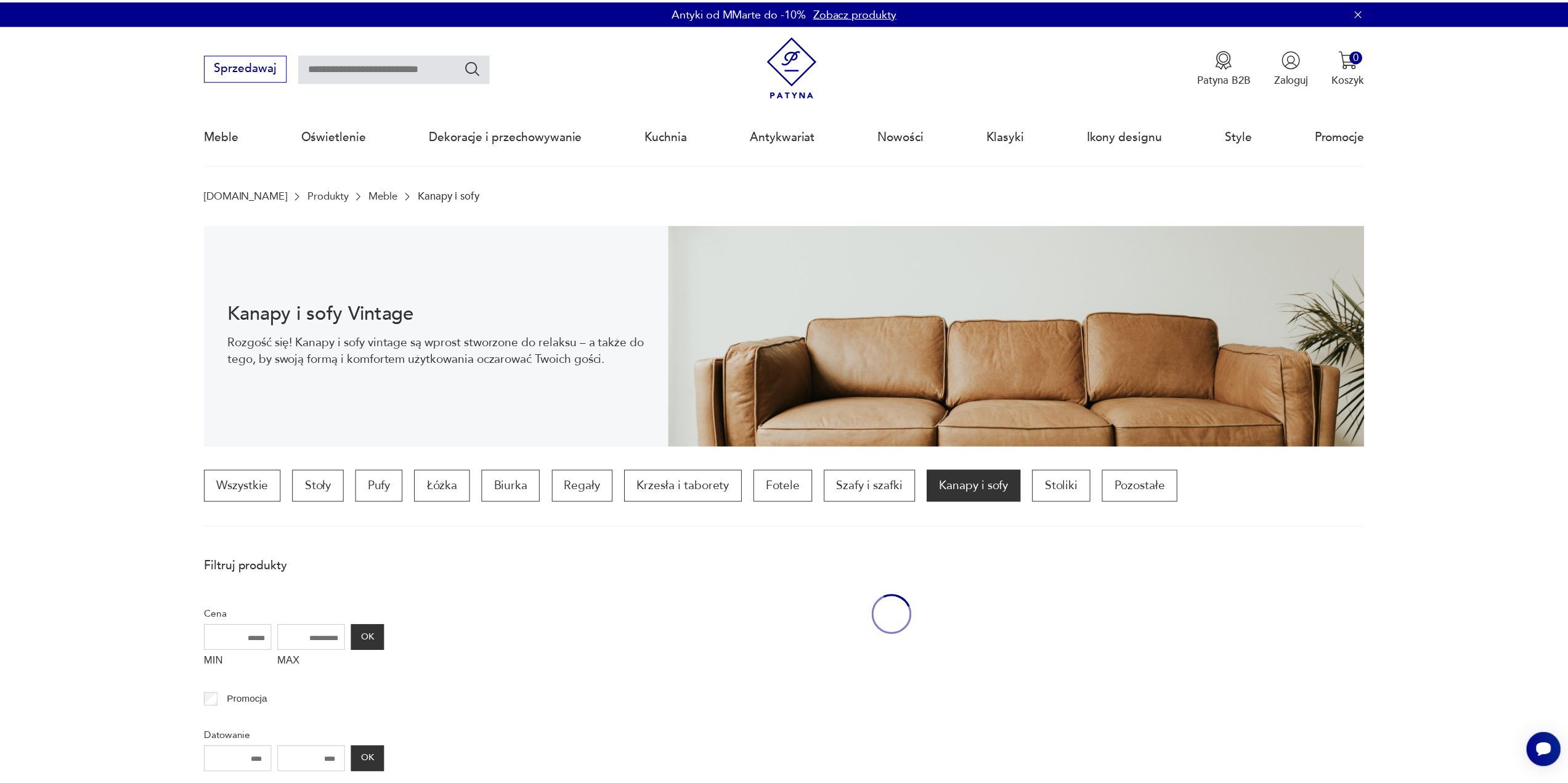
scroll to position [797, 0]
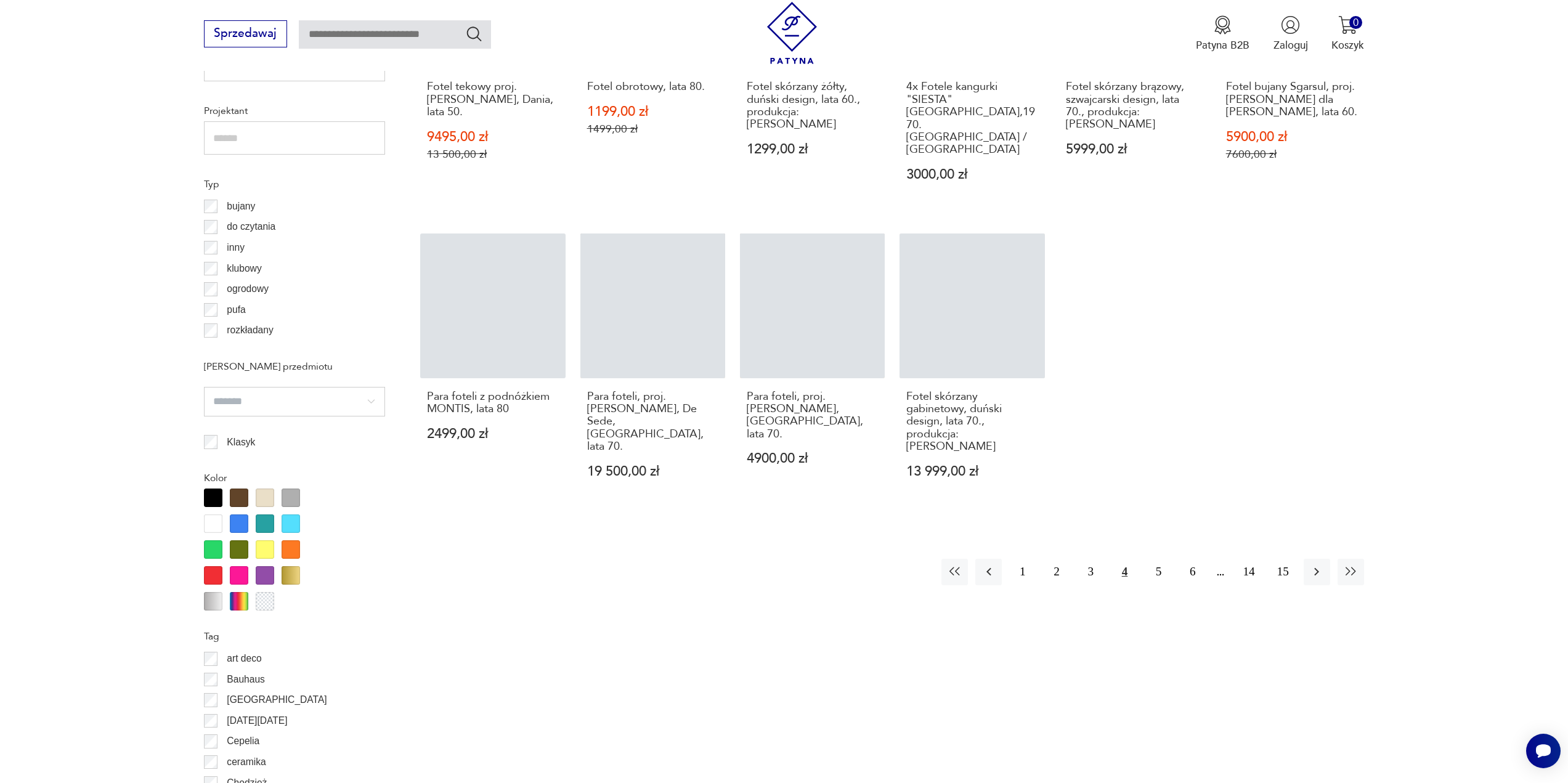
scroll to position [797, 0]
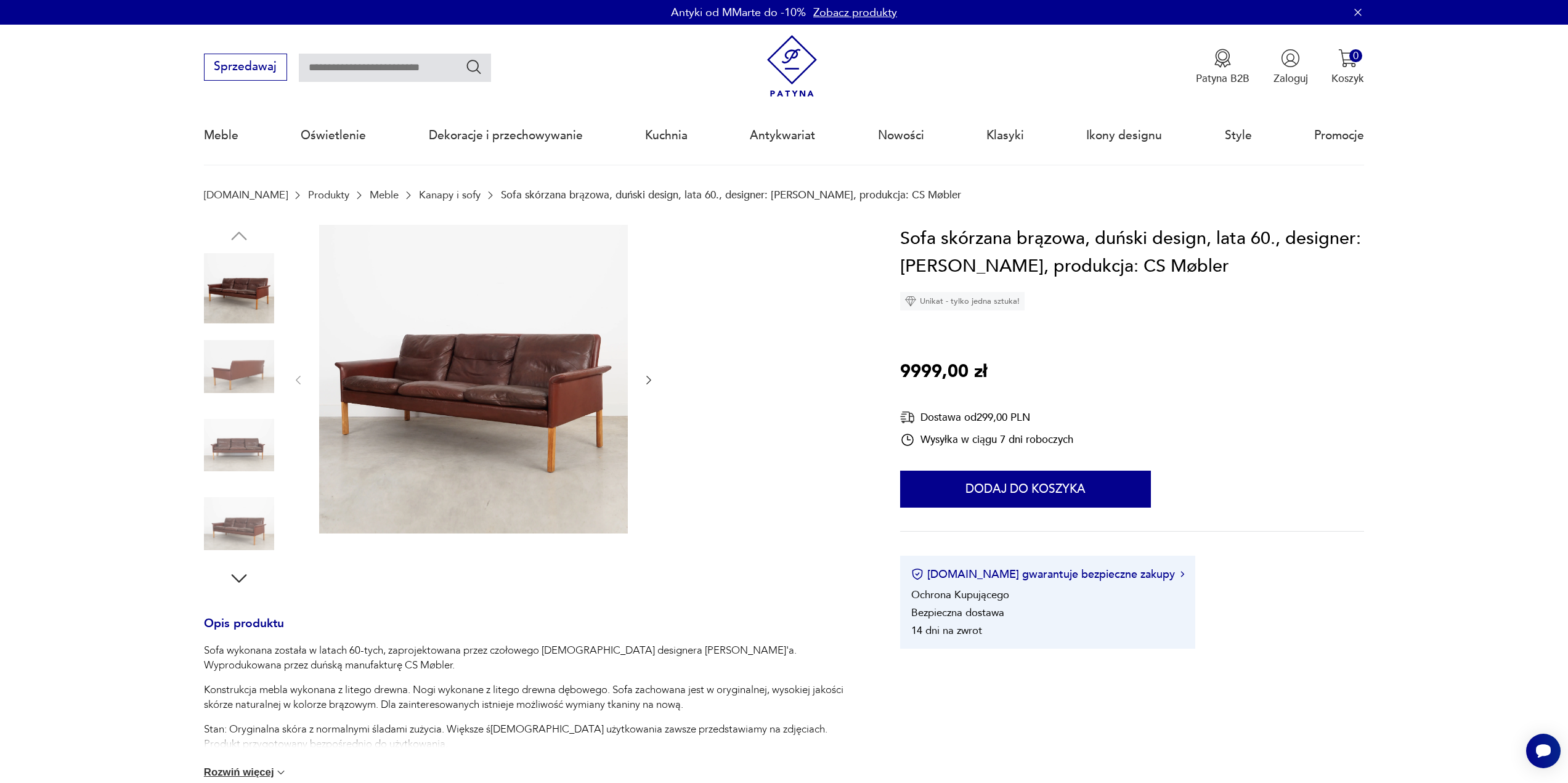
click at [243, 373] on img at bounding box center [238, 366] width 70 height 70
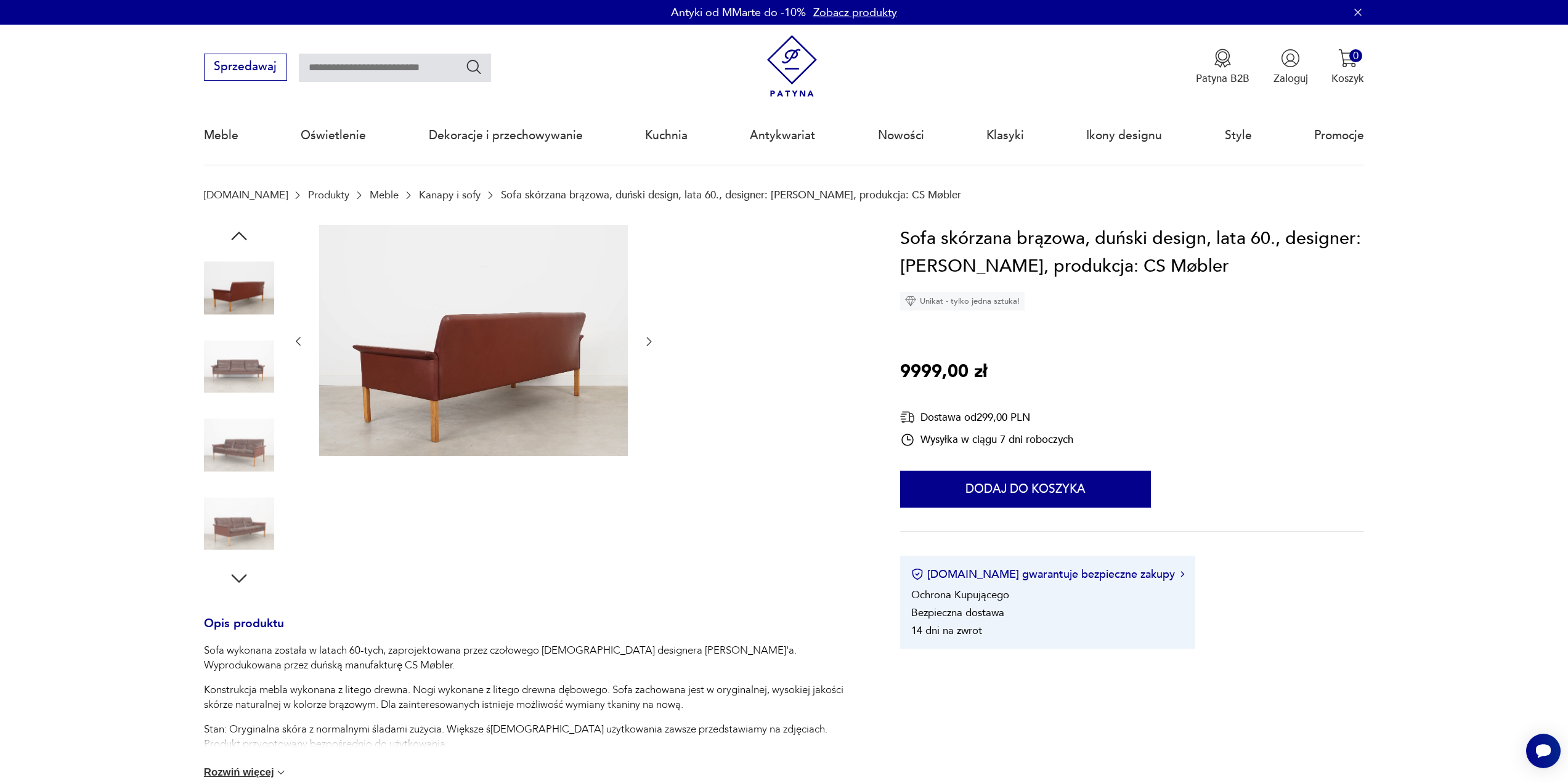
click at [253, 448] on img at bounding box center [238, 445] width 70 height 70
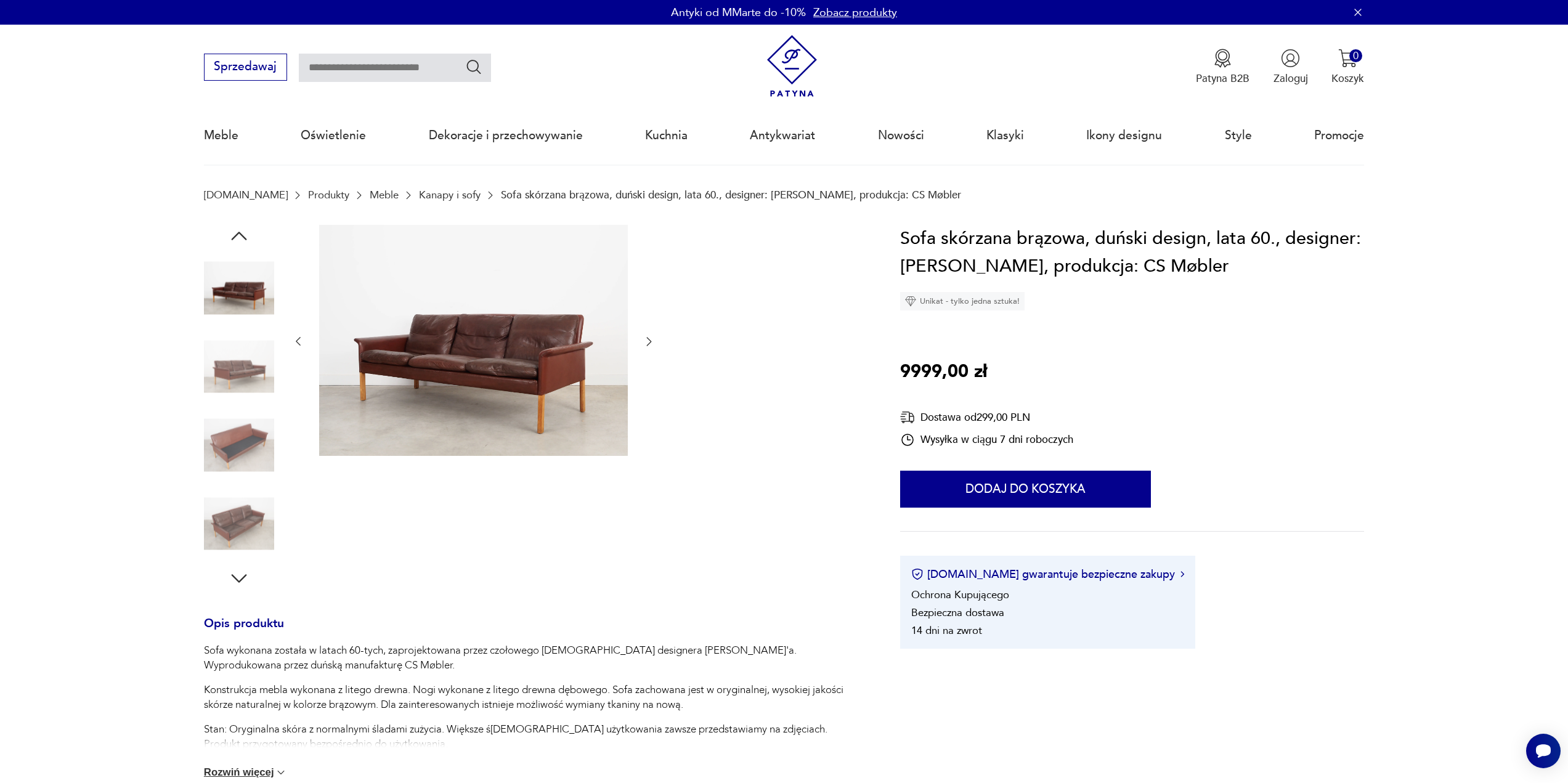
click at [248, 443] on img at bounding box center [238, 445] width 70 height 70
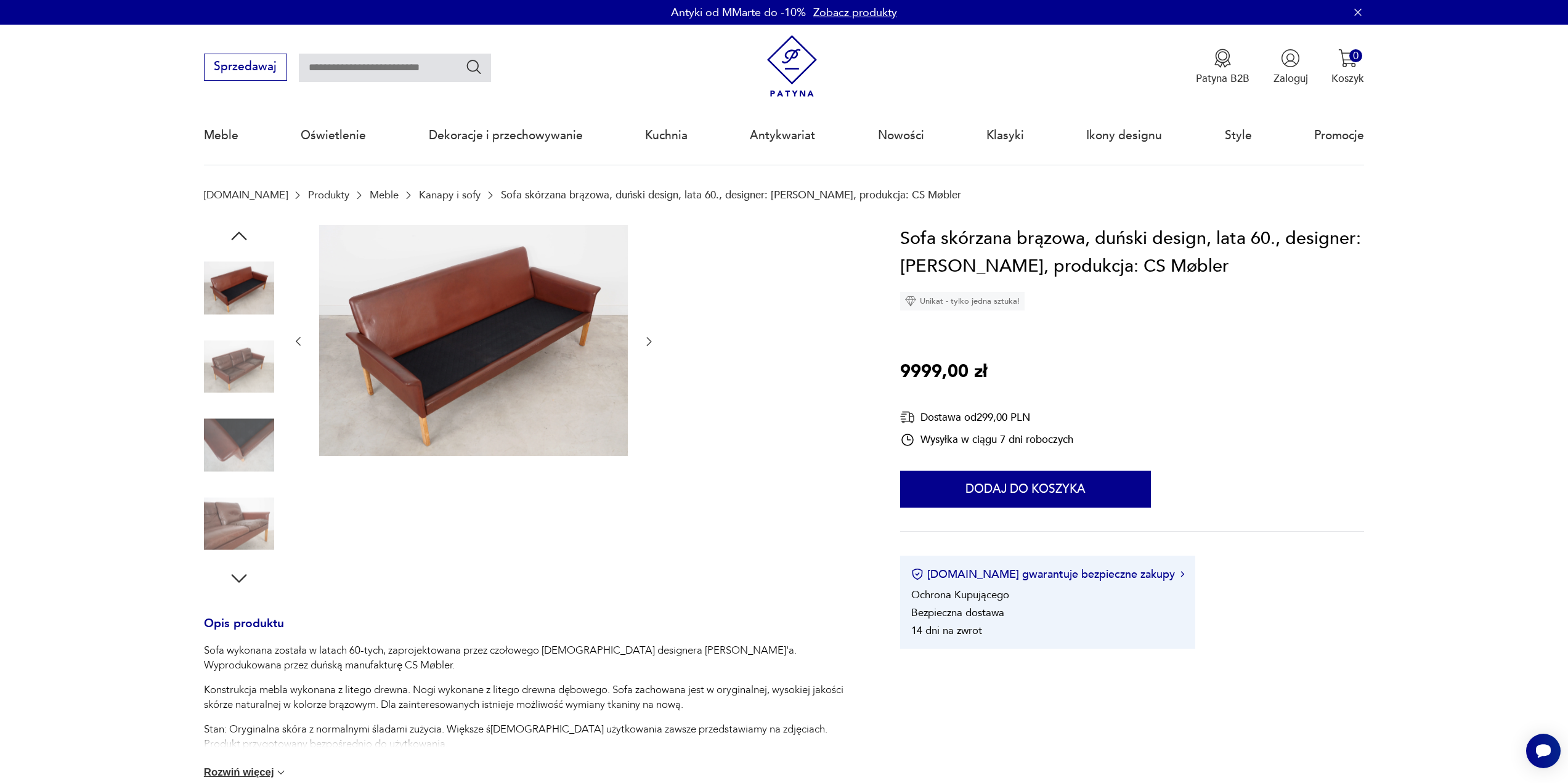
click at [247, 483] on div at bounding box center [238, 407] width 70 height 308
click at [253, 536] on img at bounding box center [238, 523] width 70 height 70
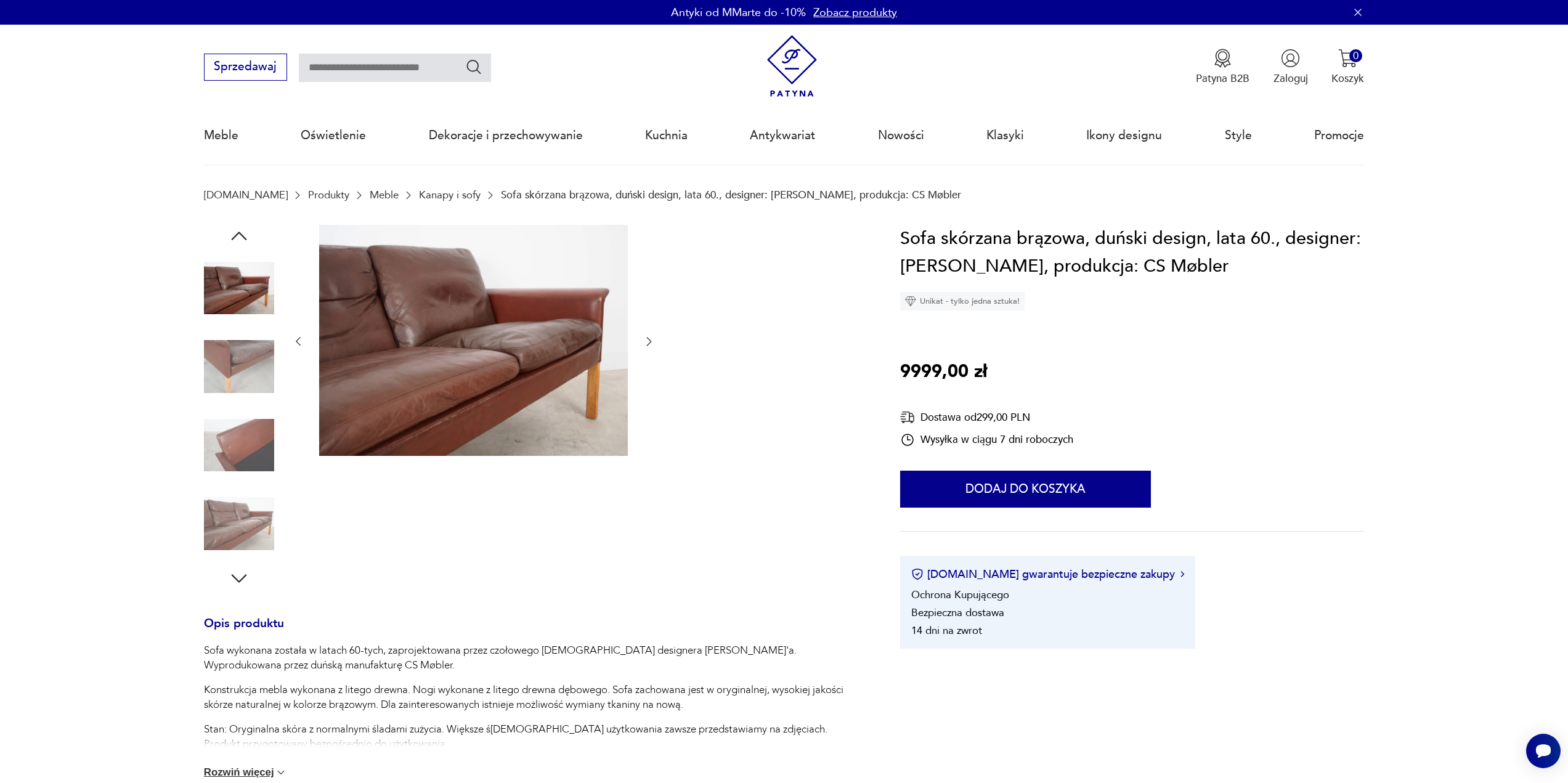
click at [245, 284] on img at bounding box center [238, 288] width 70 height 70
click at [251, 366] on img at bounding box center [238, 366] width 70 height 70
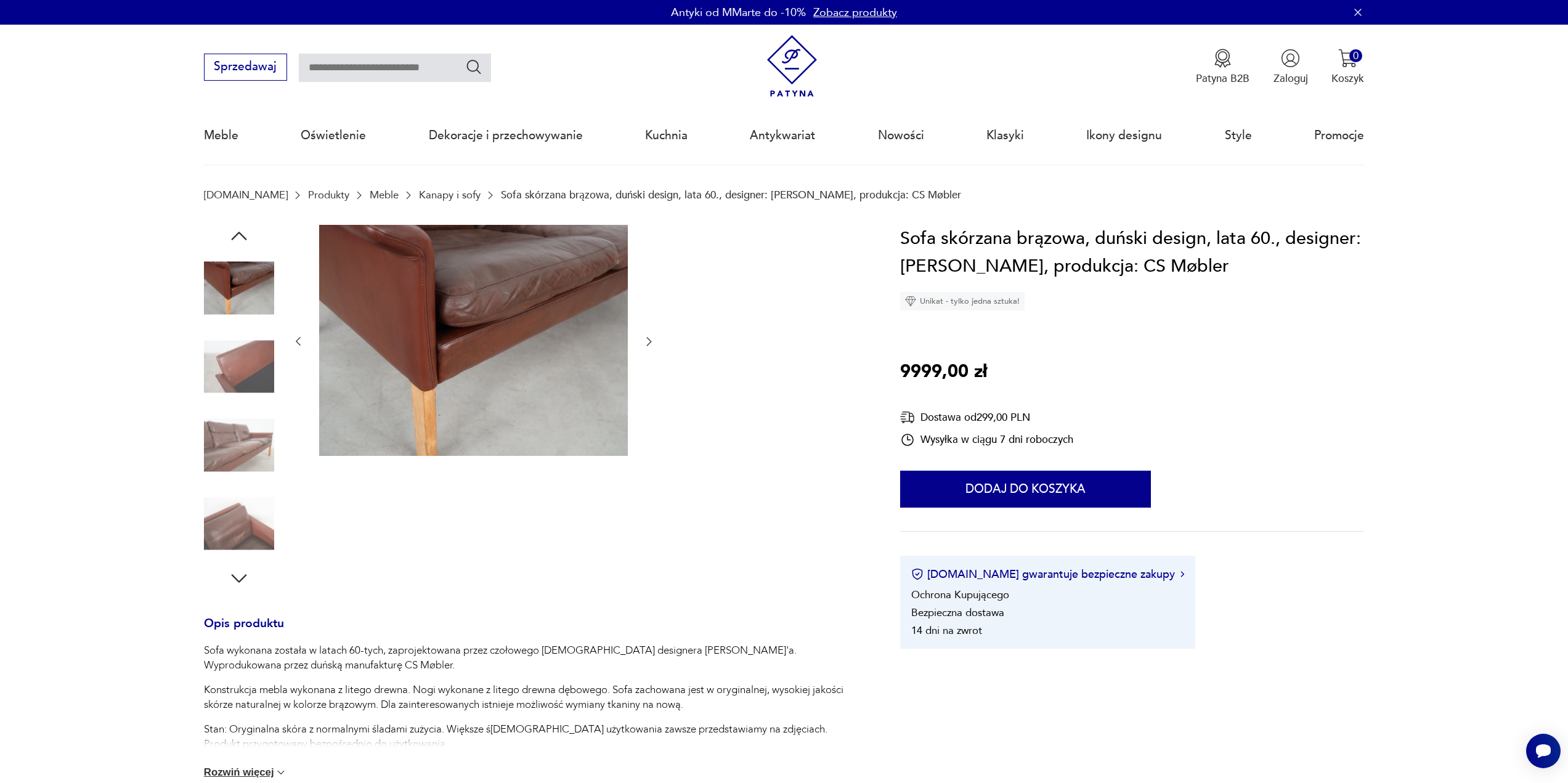
click at [248, 355] on img at bounding box center [238, 366] width 70 height 70
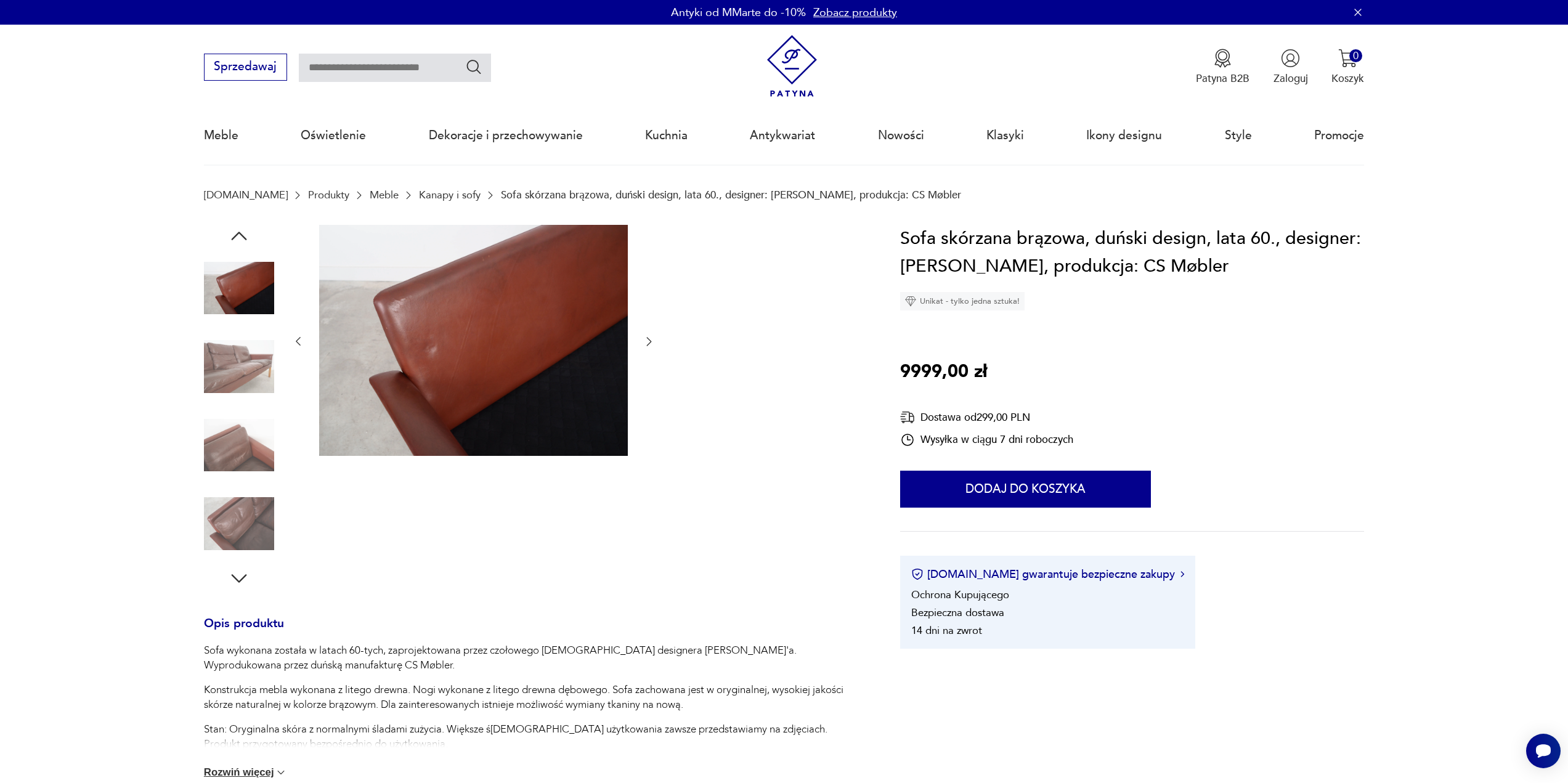
click at [249, 367] on img at bounding box center [238, 366] width 70 height 70
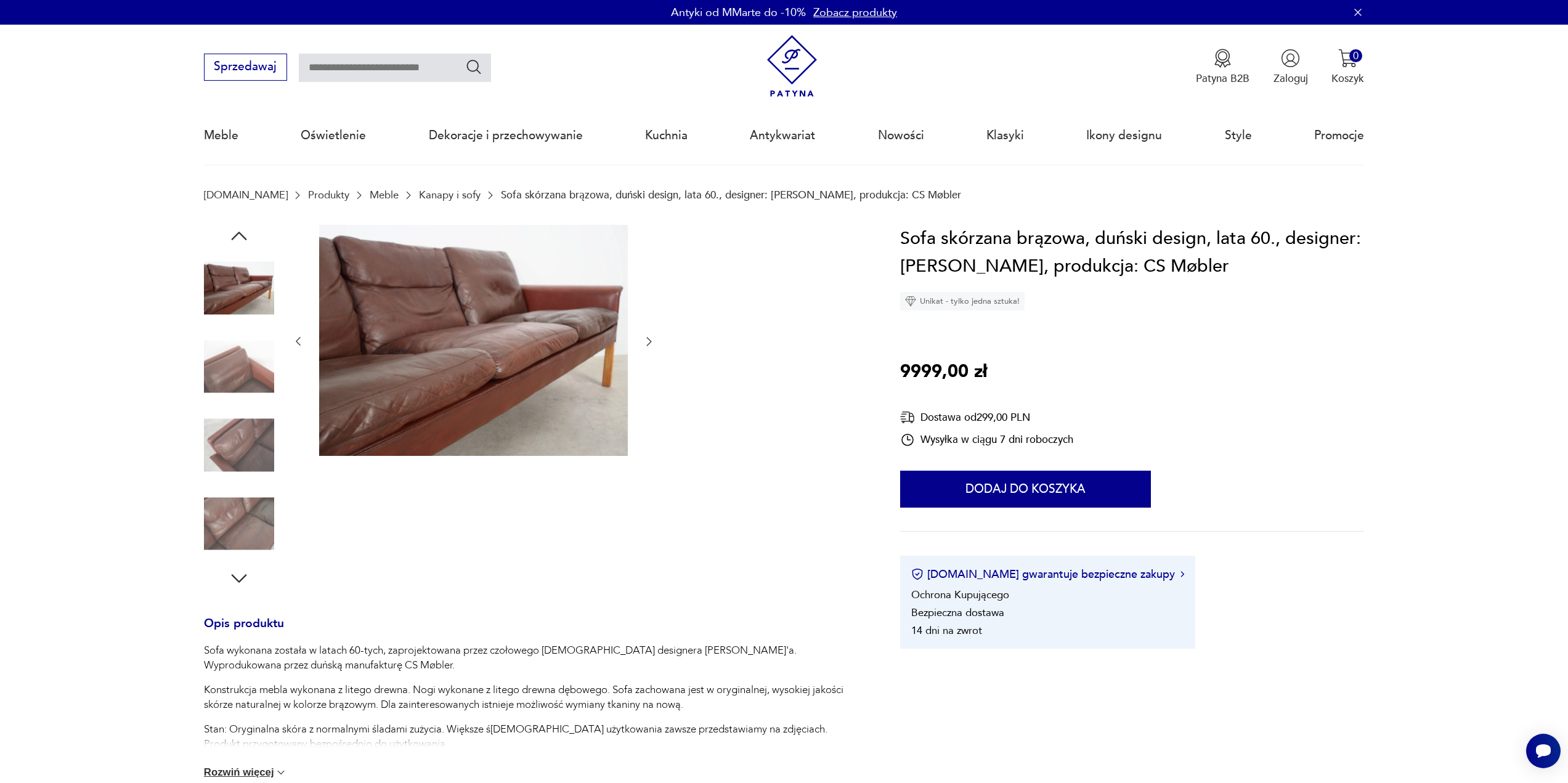
click at [249, 367] on img at bounding box center [238, 366] width 70 height 70
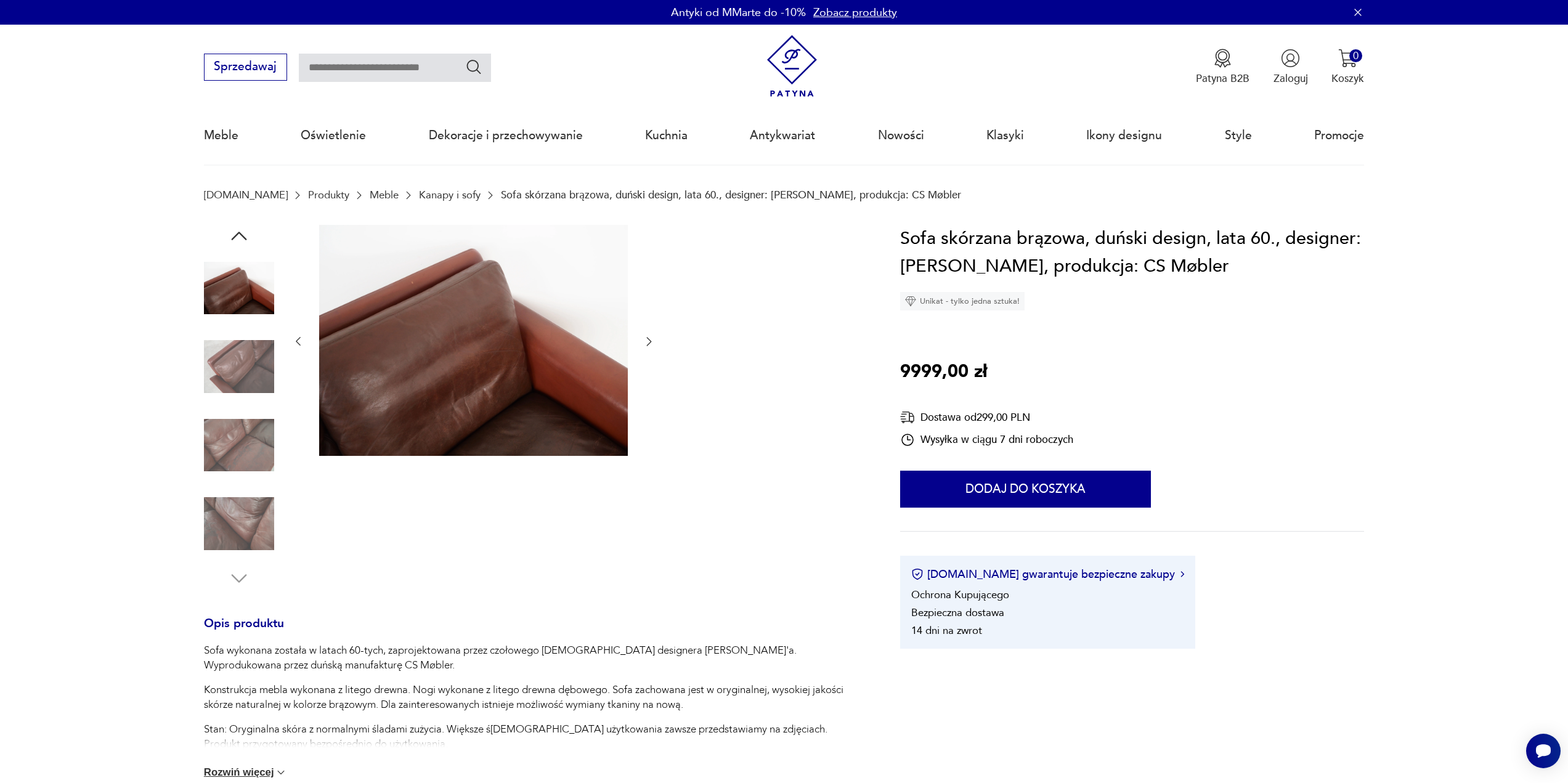
click at [249, 367] on img at bounding box center [238, 366] width 70 height 70
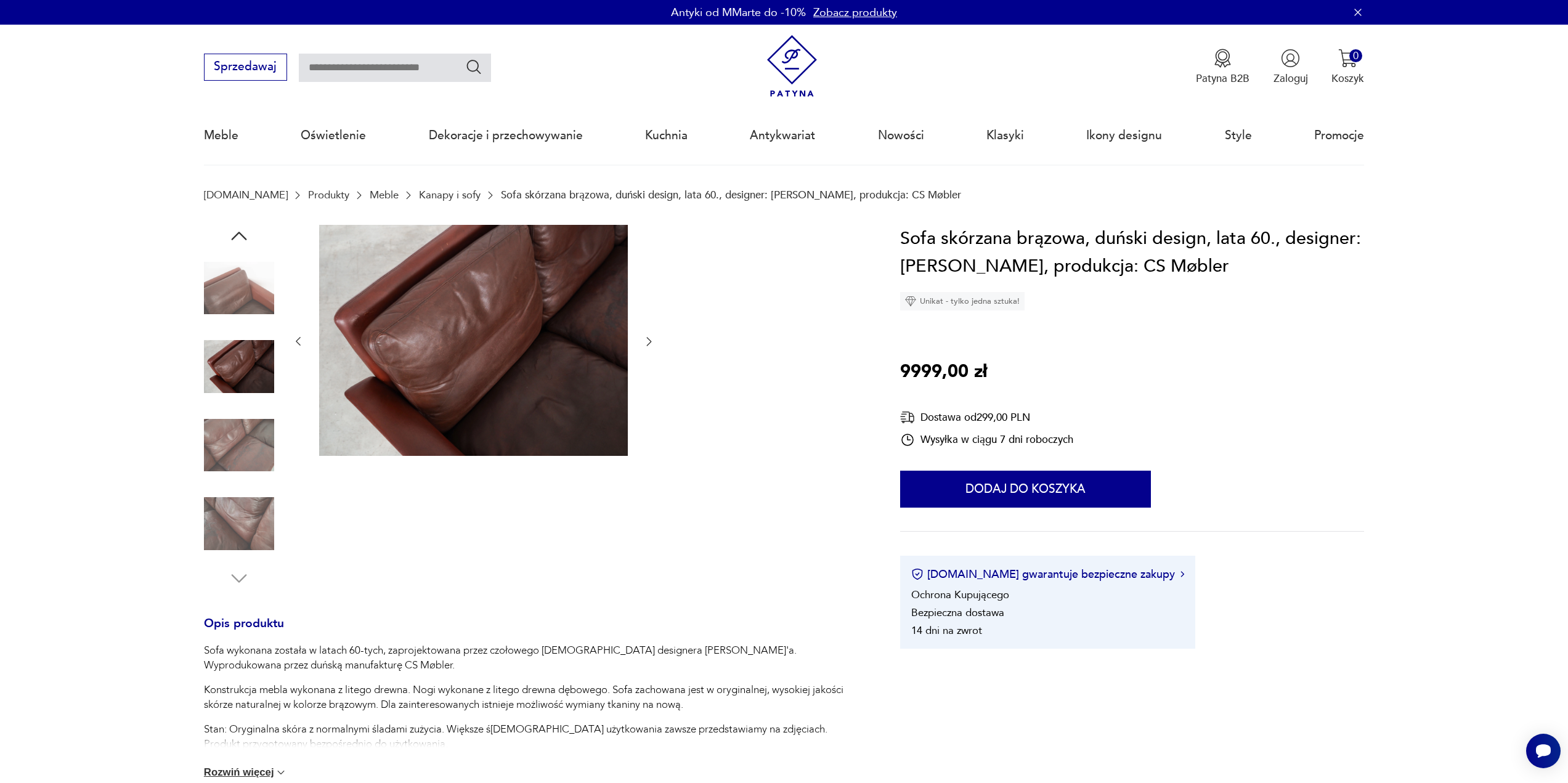
click at [249, 367] on img at bounding box center [238, 366] width 70 height 70
click at [242, 467] on img at bounding box center [238, 445] width 70 height 70
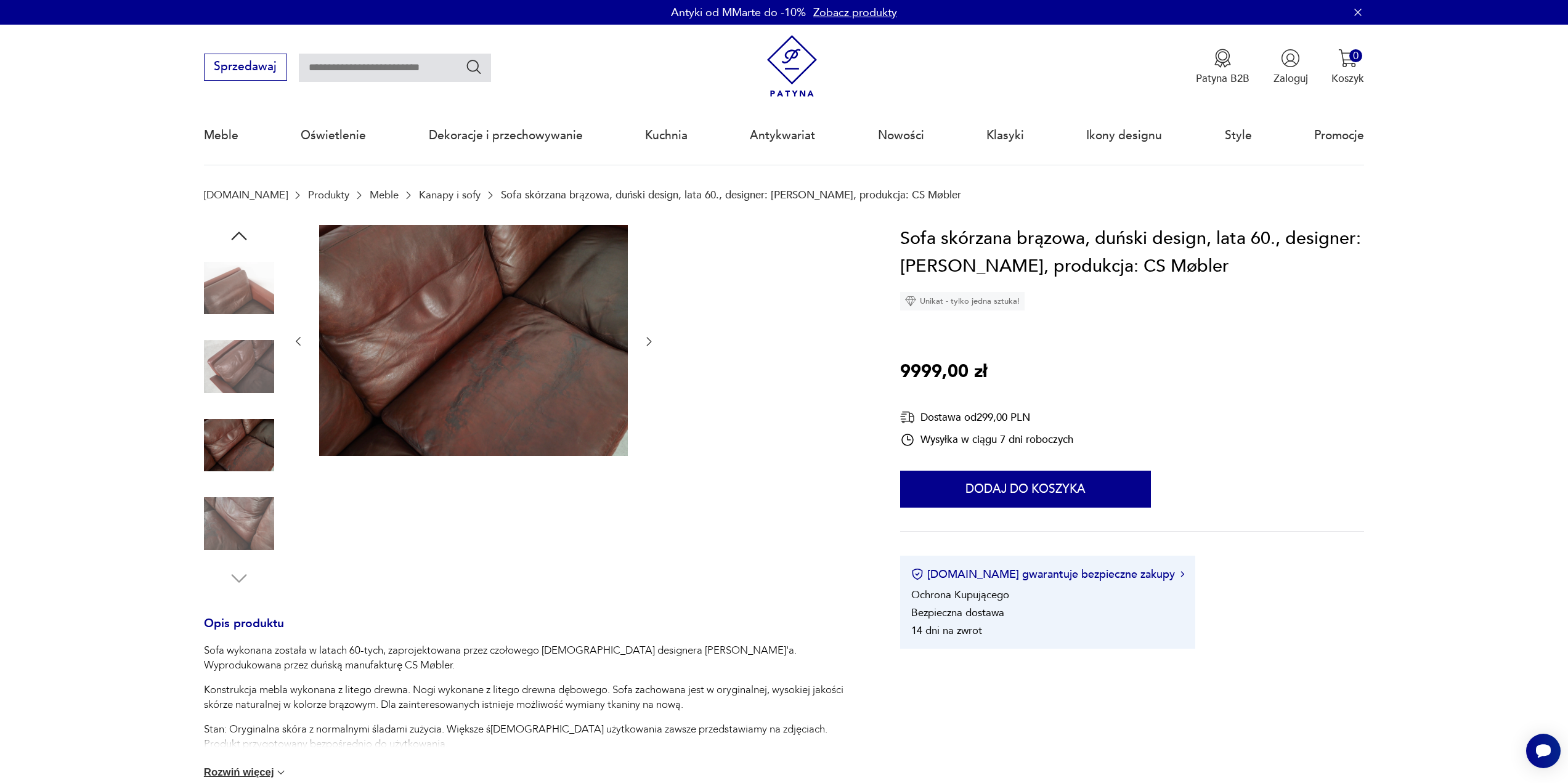
click at [251, 506] on img at bounding box center [238, 523] width 70 height 70
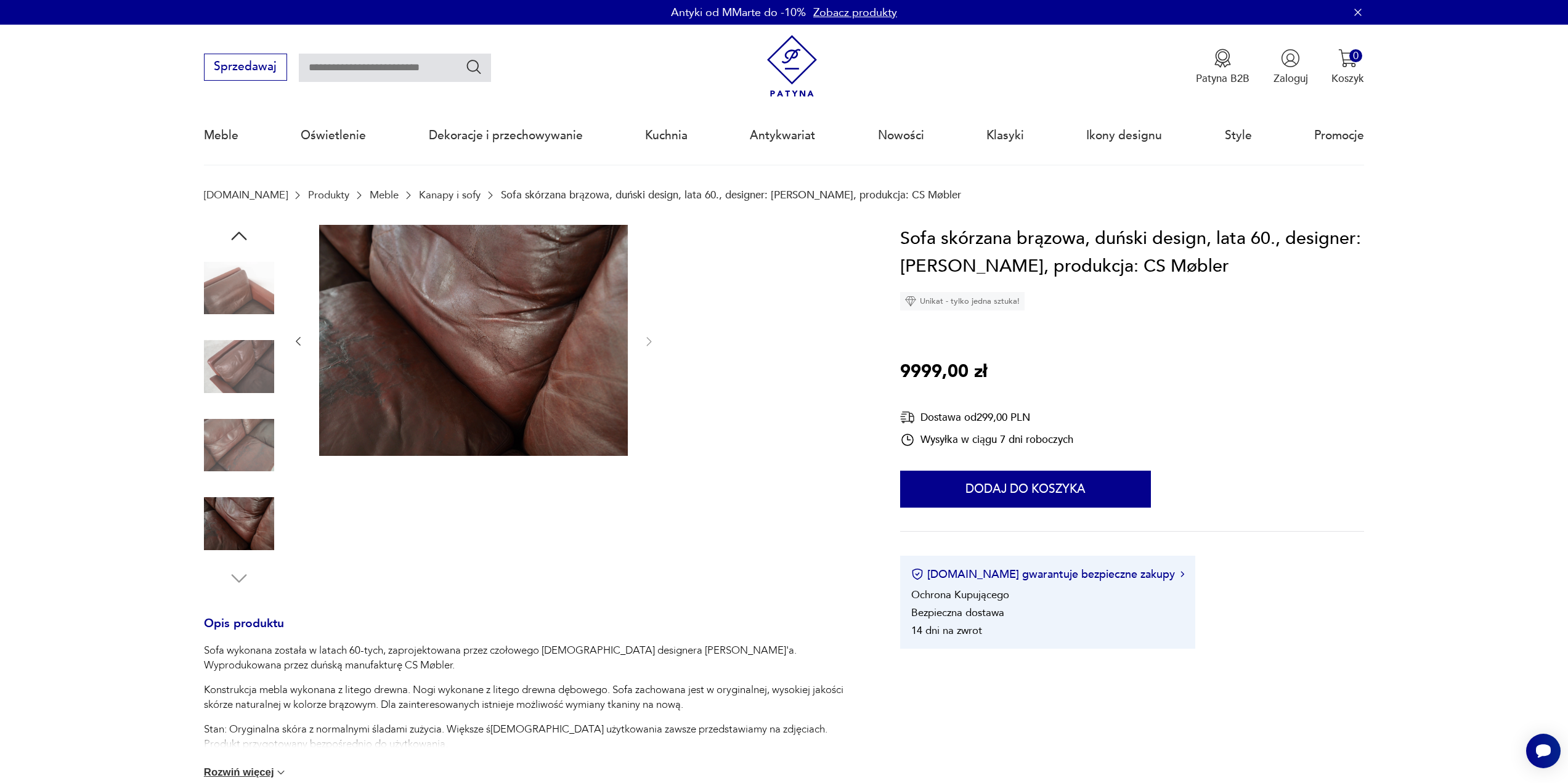
click at [240, 228] on icon "button" at bounding box center [239, 236] width 22 height 22
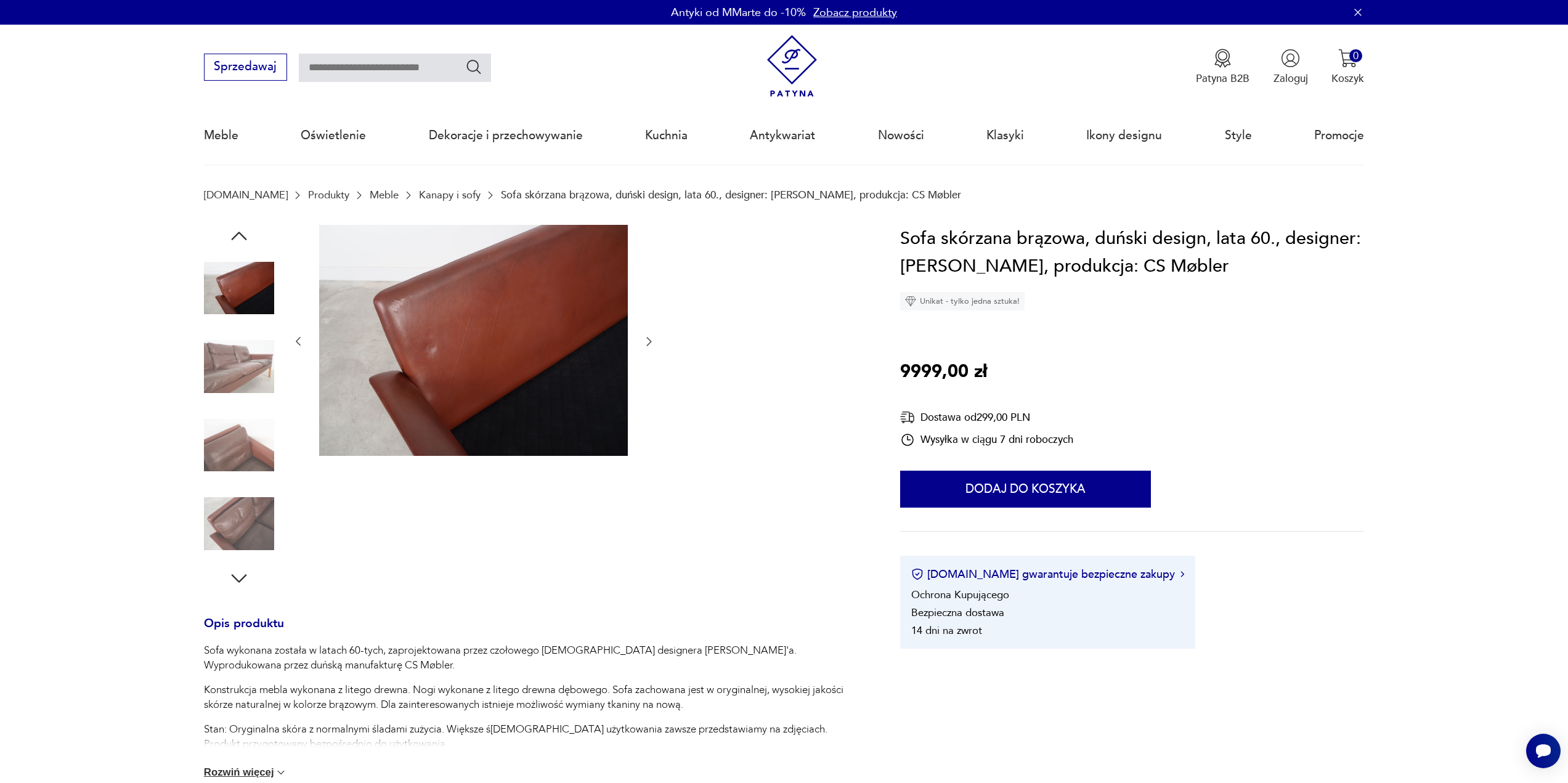
click at [240, 228] on icon "button" at bounding box center [239, 236] width 22 height 22
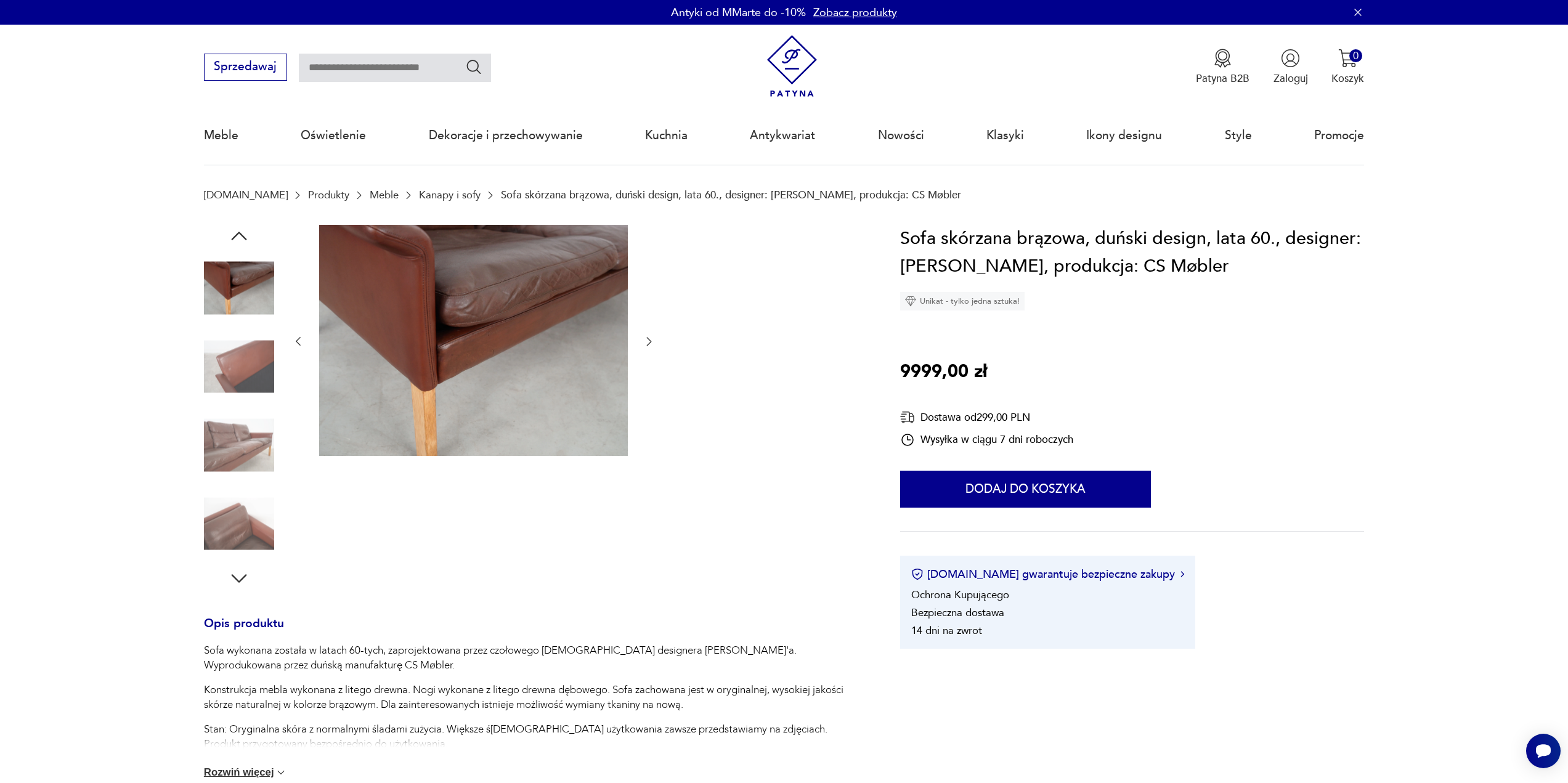
click at [240, 228] on icon "button" at bounding box center [239, 236] width 22 height 22
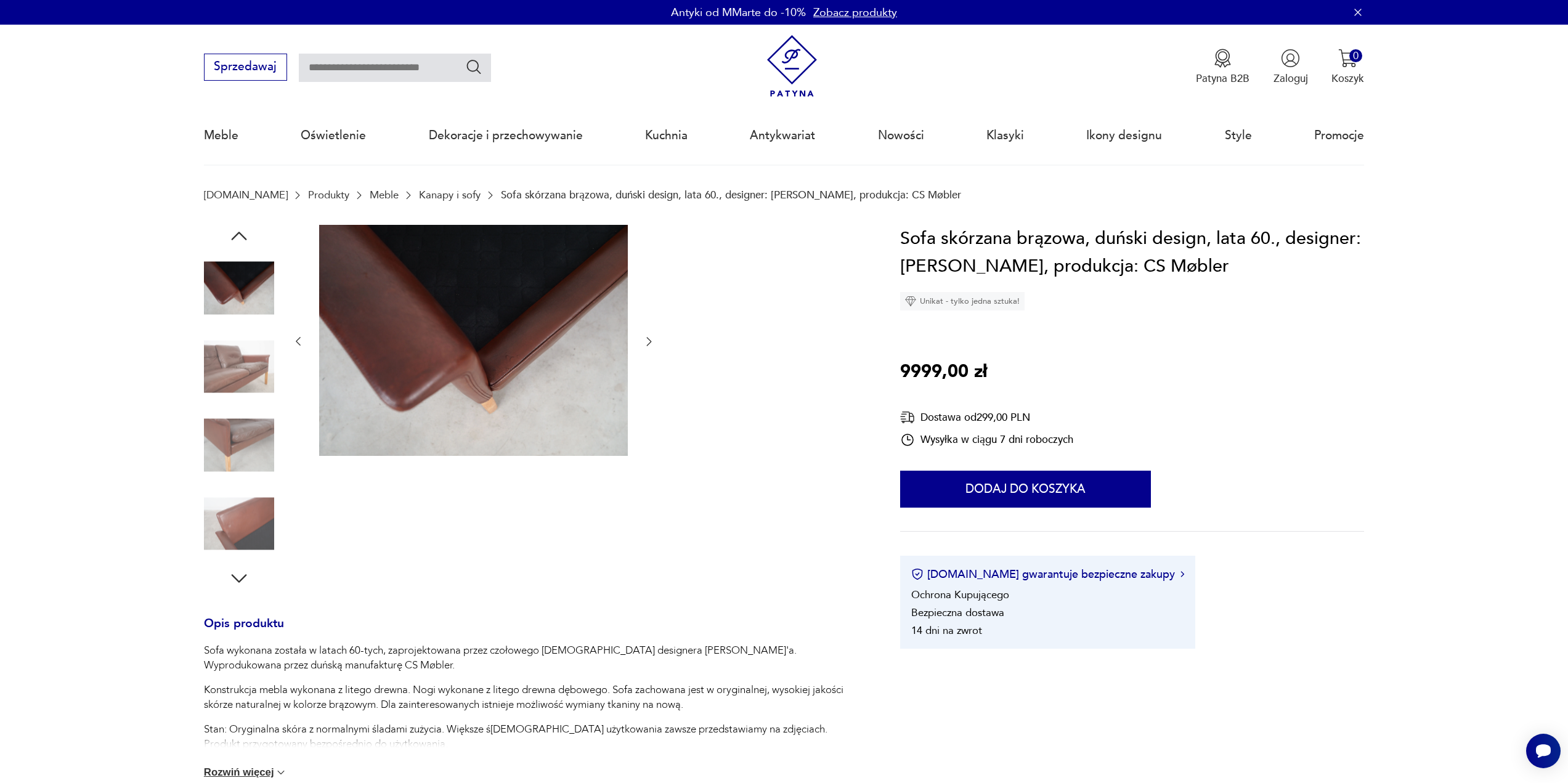
click at [240, 228] on icon "button" at bounding box center [239, 236] width 22 height 22
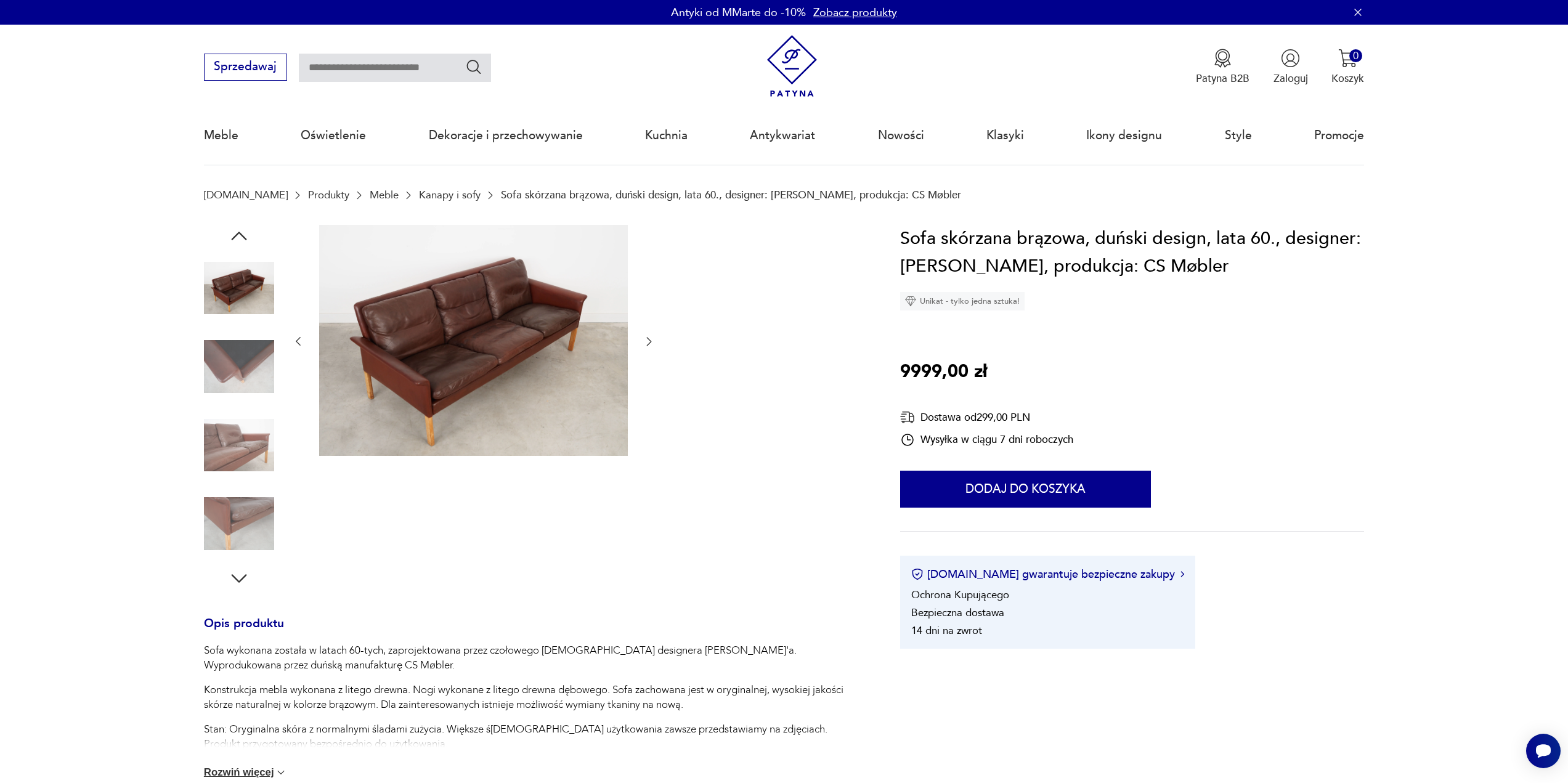
click at [240, 228] on icon "button" at bounding box center [239, 236] width 22 height 22
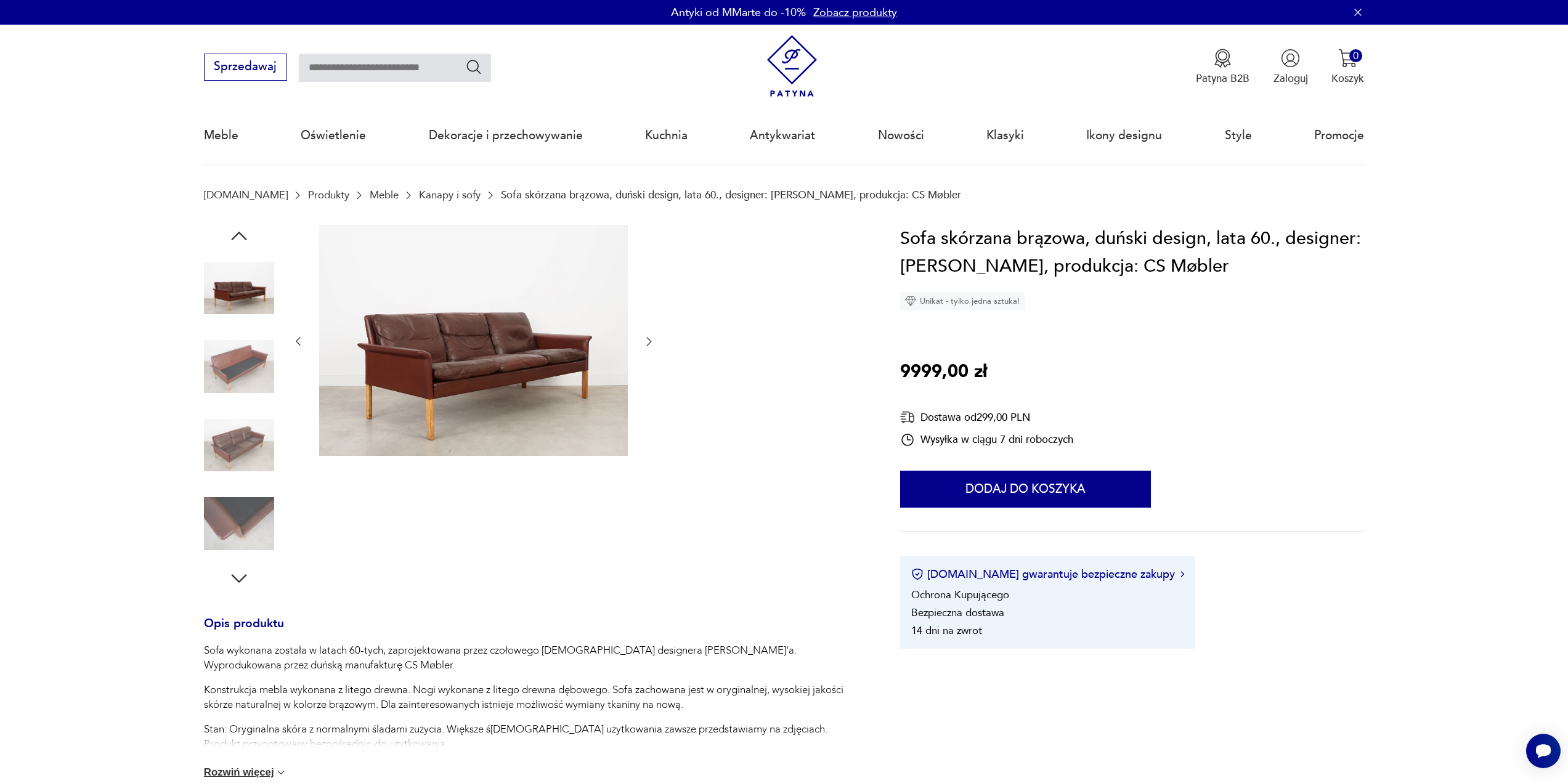
click at [240, 228] on icon "button" at bounding box center [239, 236] width 22 height 22
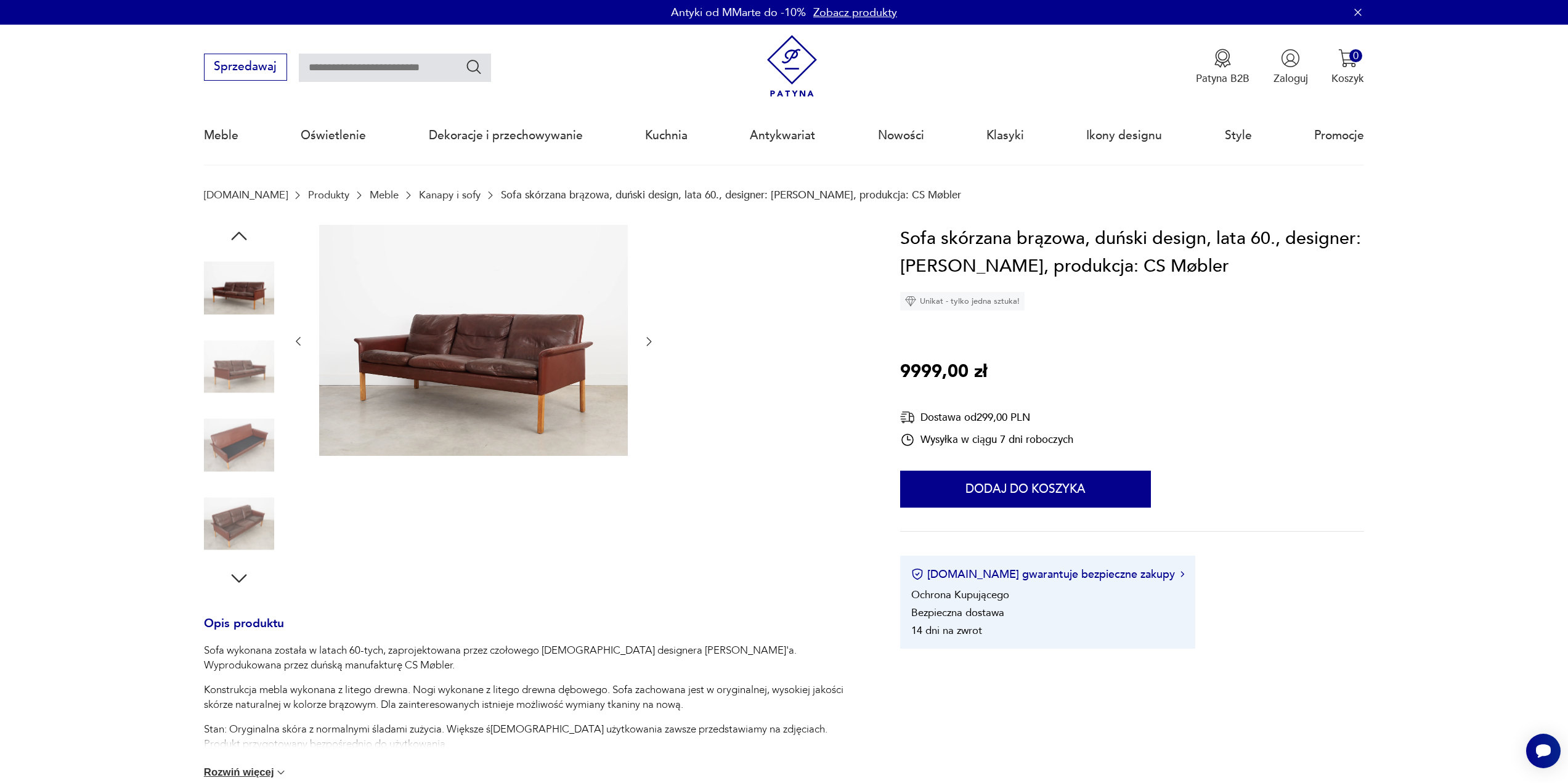
click at [240, 228] on icon "button" at bounding box center [239, 236] width 22 height 22
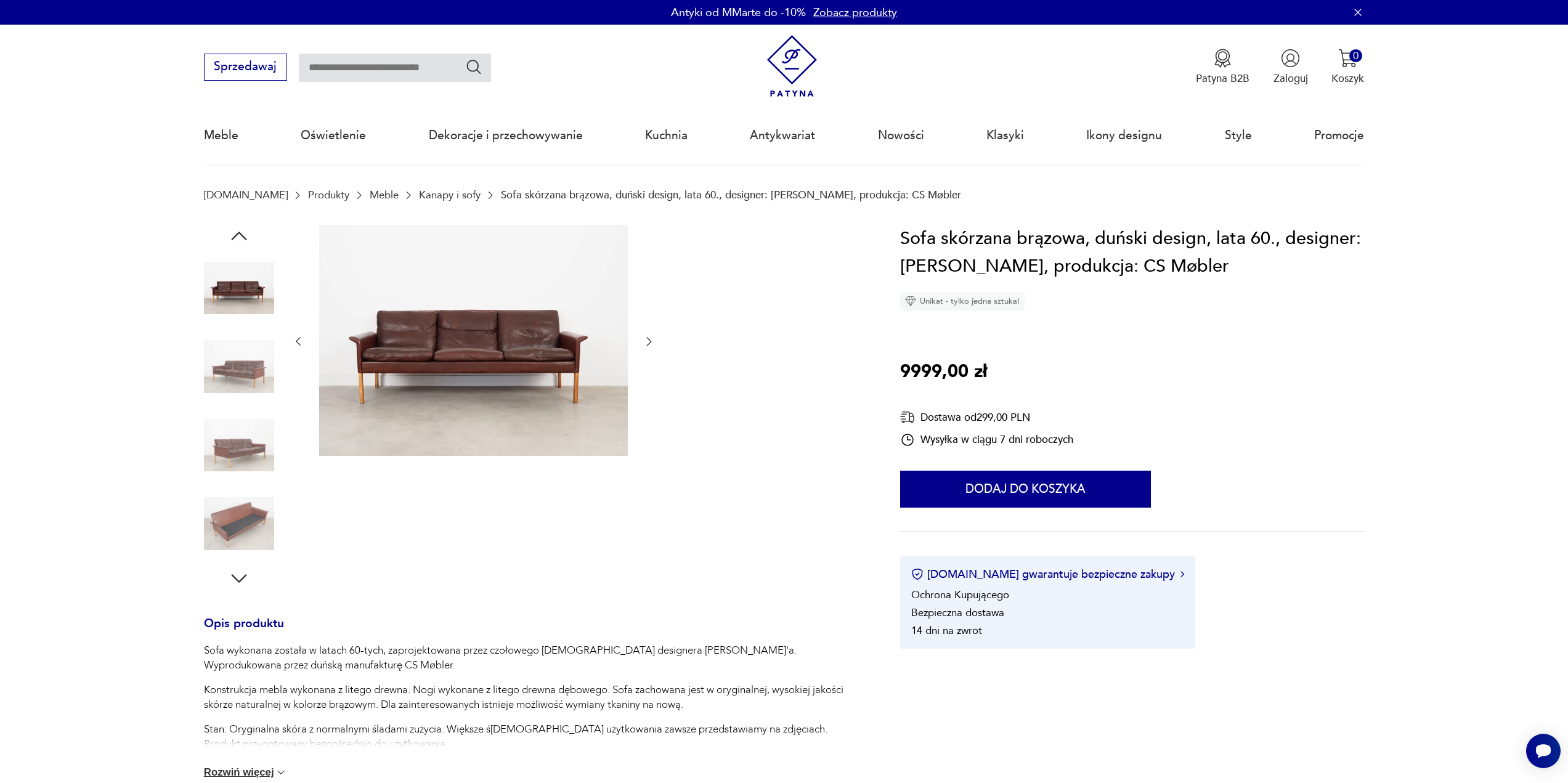
click at [245, 371] on img at bounding box center [238, 366] width 70 height 70
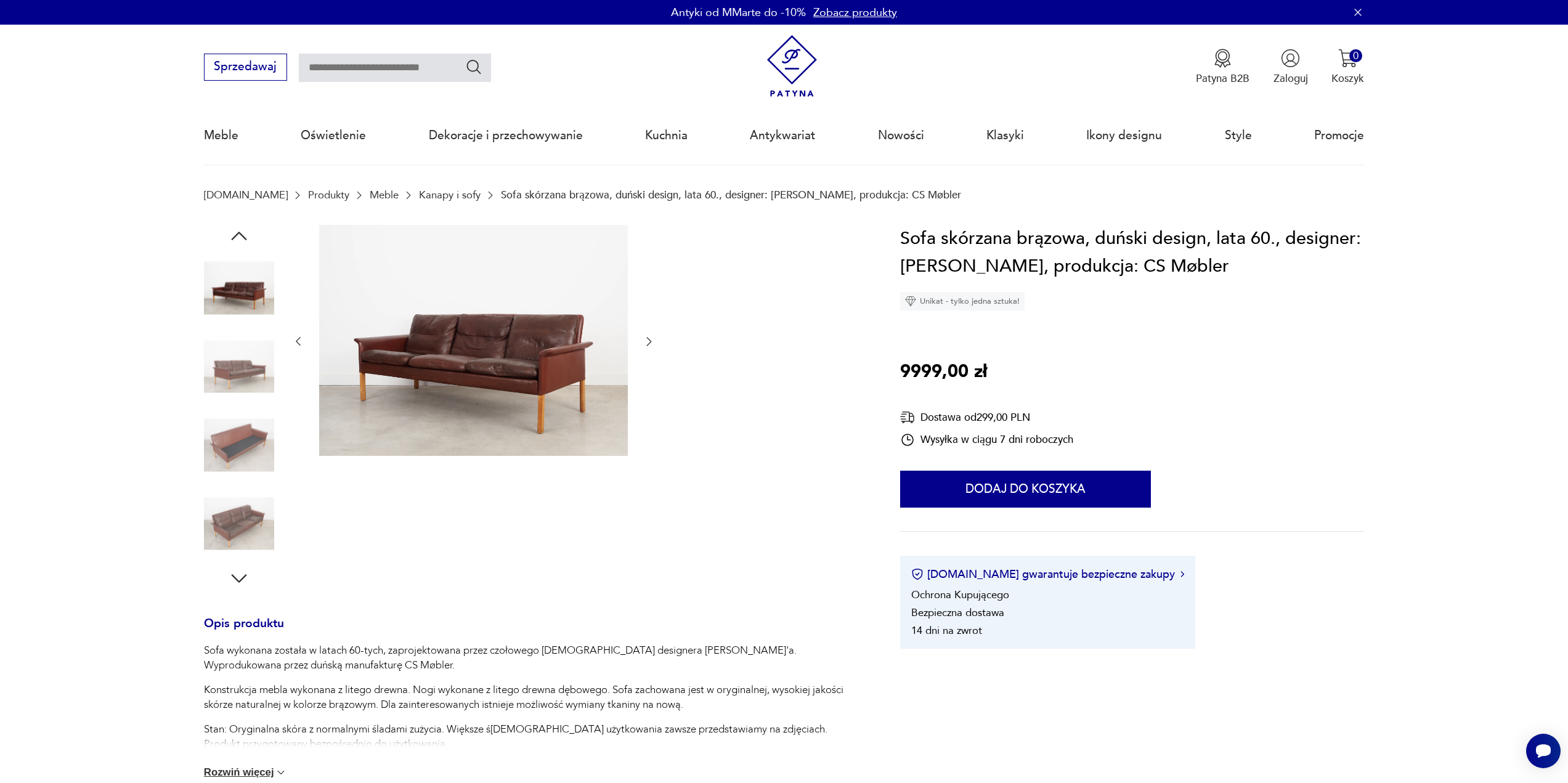
scroll to position [185, 0]
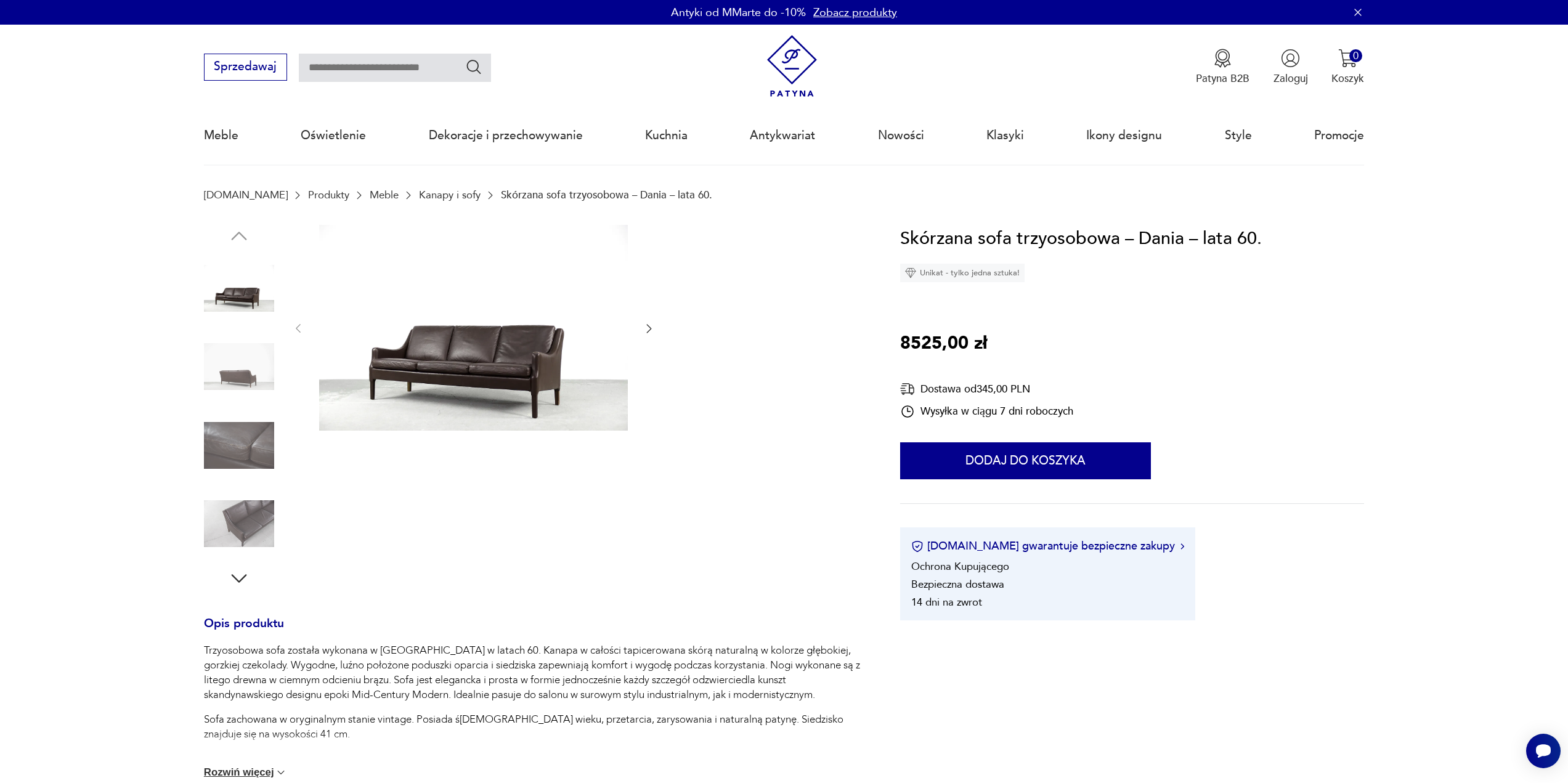
click at [254, 371] on img at bounding box center [238, 366] width 70 height 70
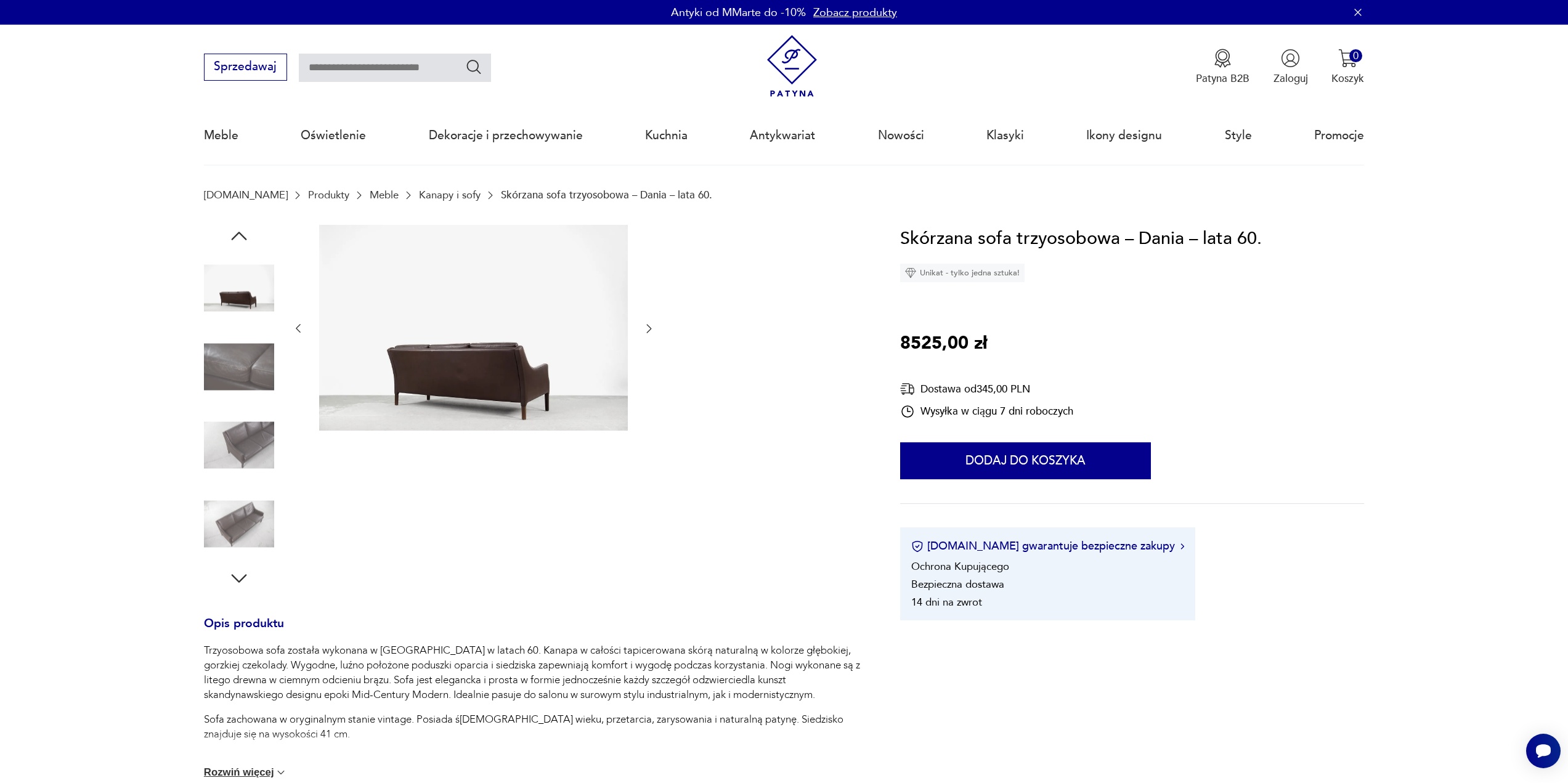
click at [246, 454] on img at bounding box center [238, 445] width 70 height 70
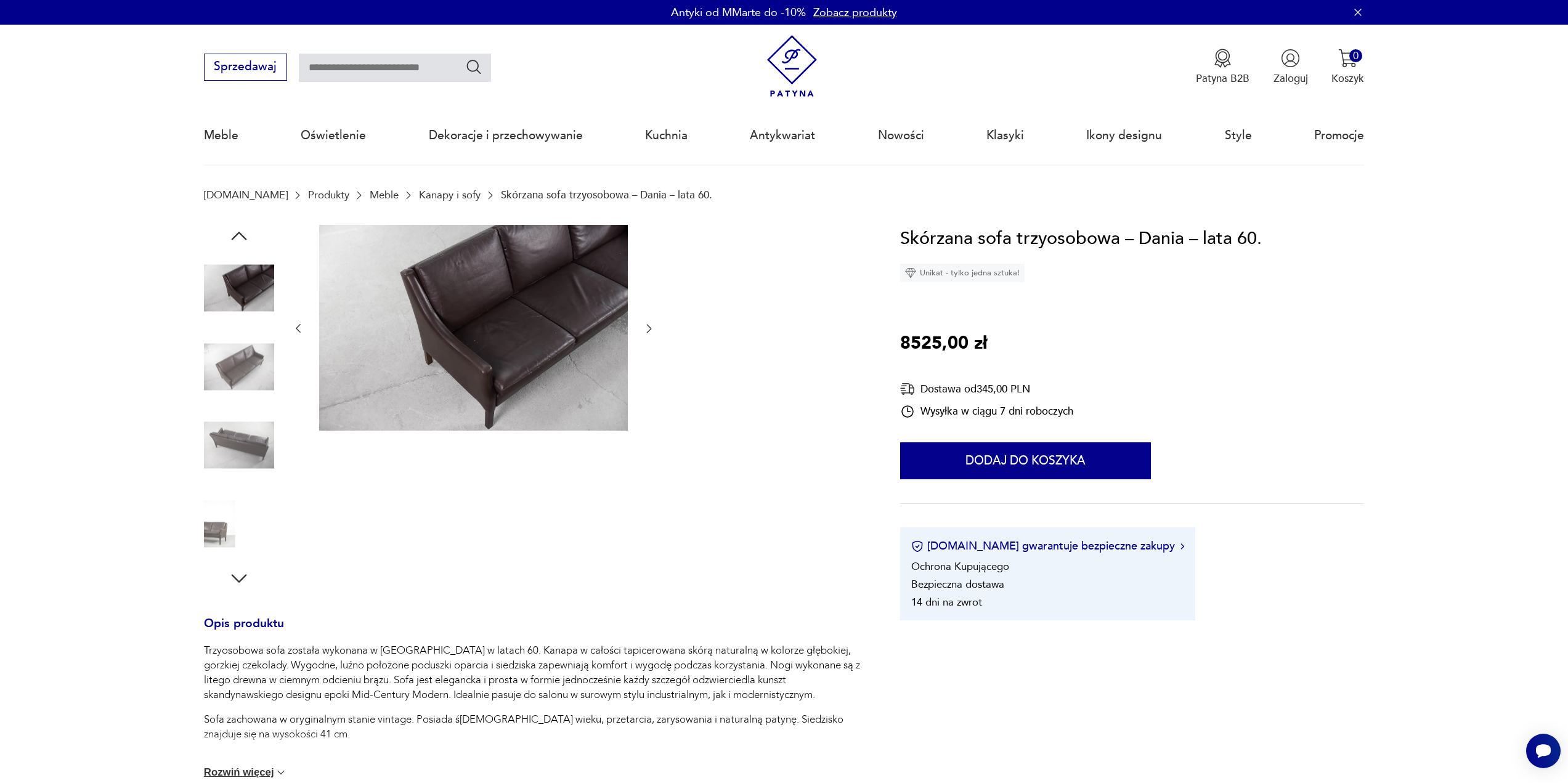
click at [247, 457] on img at bounding box center [238, 445] width 70 height 70
